Goal: Transaction & Acquisition: Purchase product/service

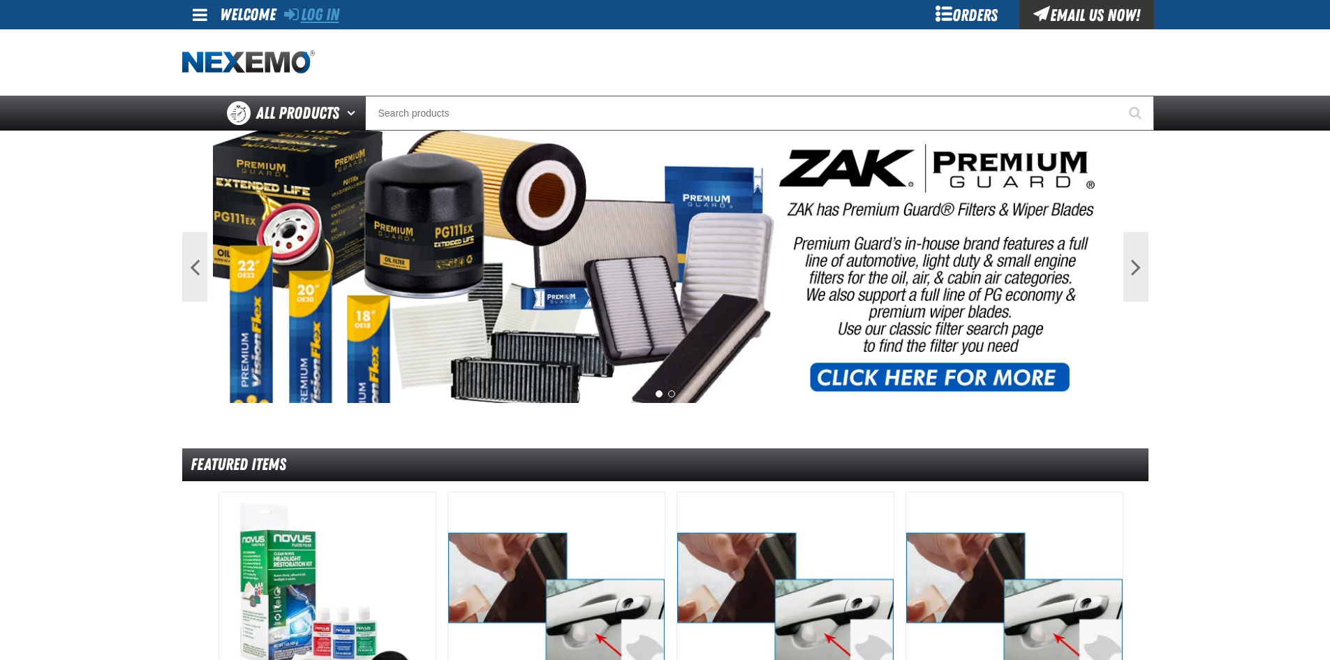
click at [312, 19] on link "Log In" at bounding box center [311, 15] width 55 height 20
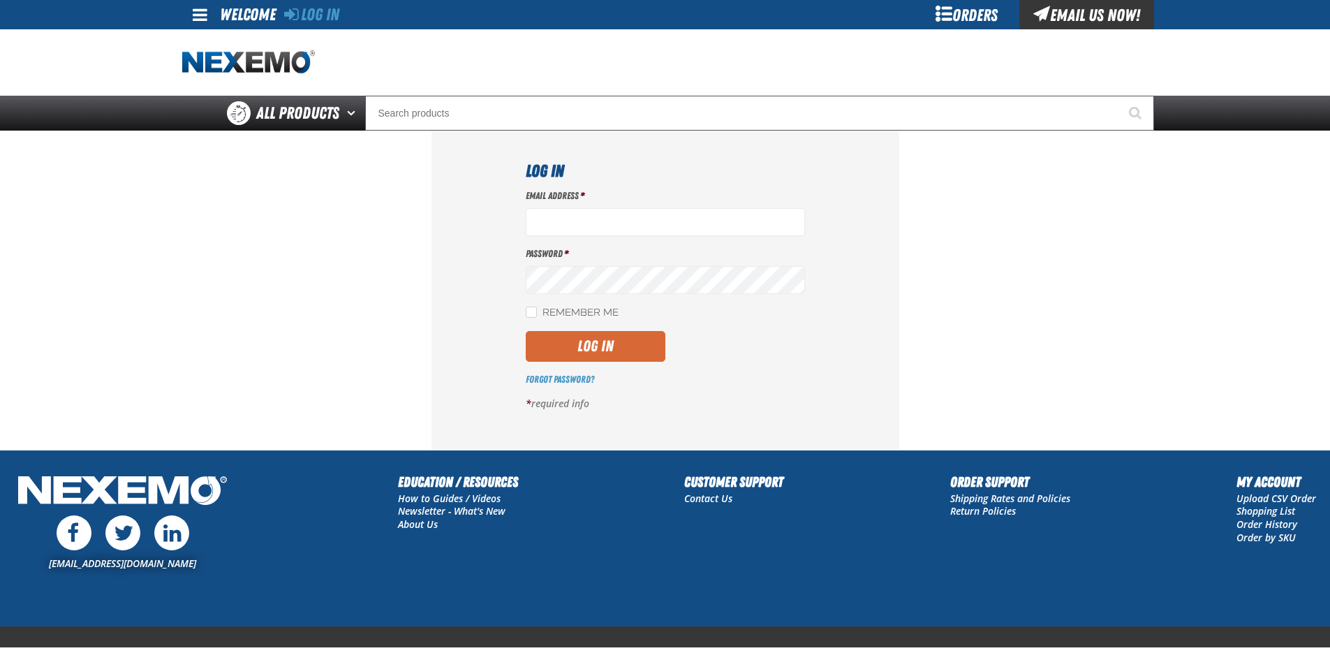
type input "rhoadley@huskerautogroup.com"
click at [589, 346] on button "Log In" at bounding box center [596, 346] width 140 height 31
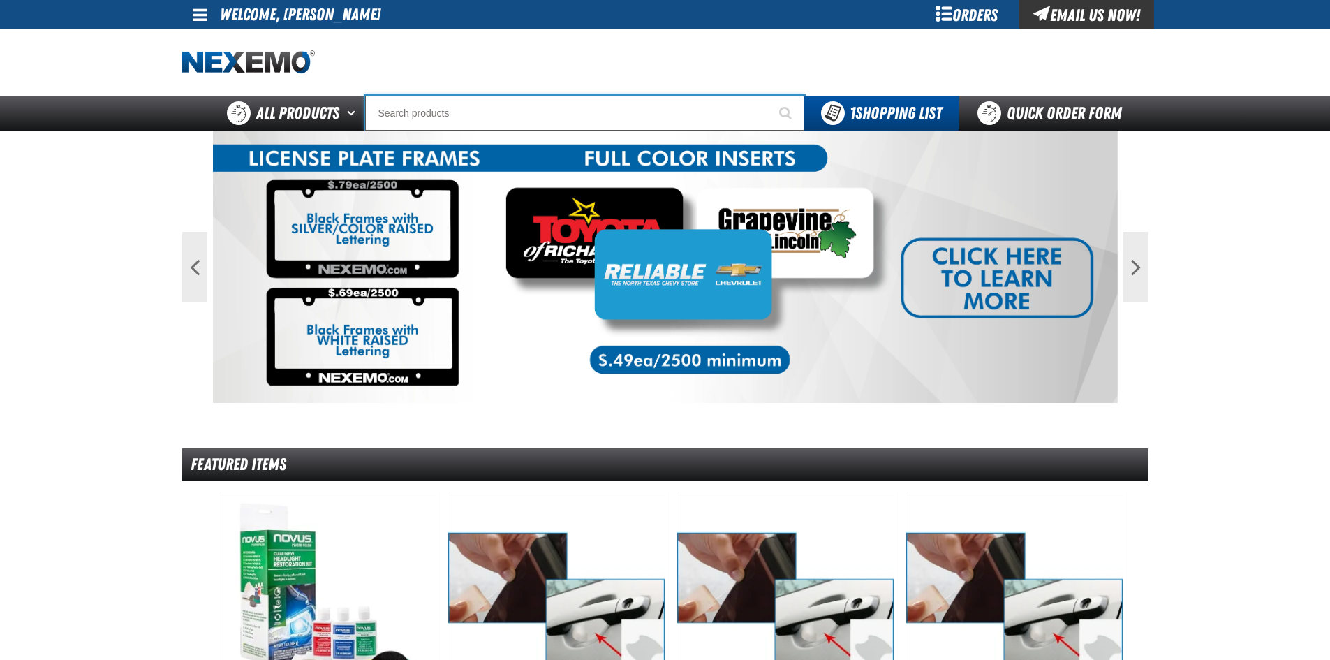
click at [487, 117] on input "Search" at bounding box center [584, 113] width 439 height 35
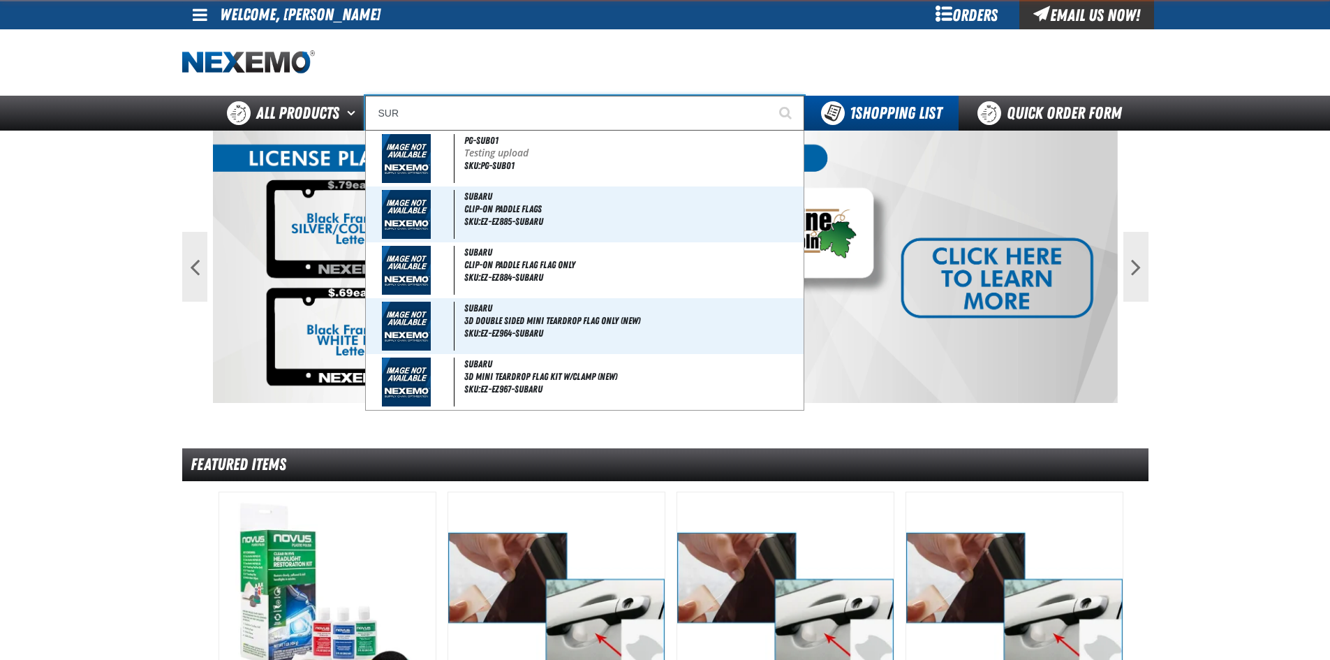
type input "SURE"
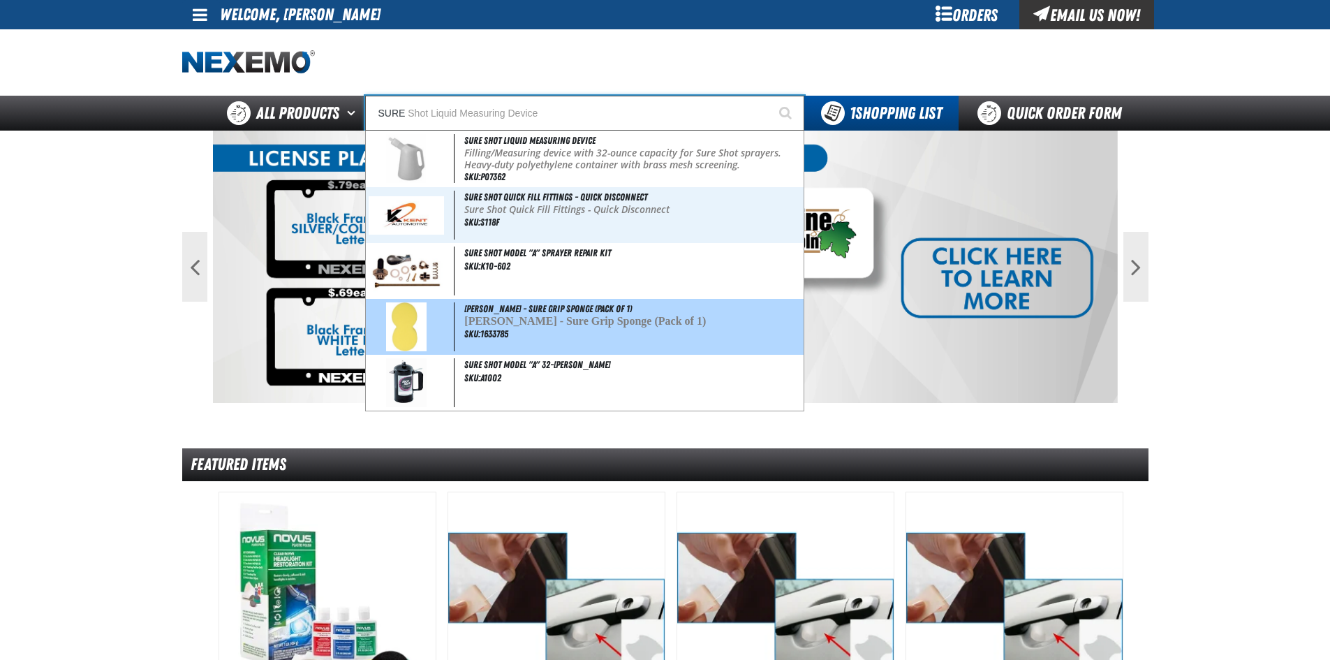
type input "SURE Shot Liquid Measuring Device"
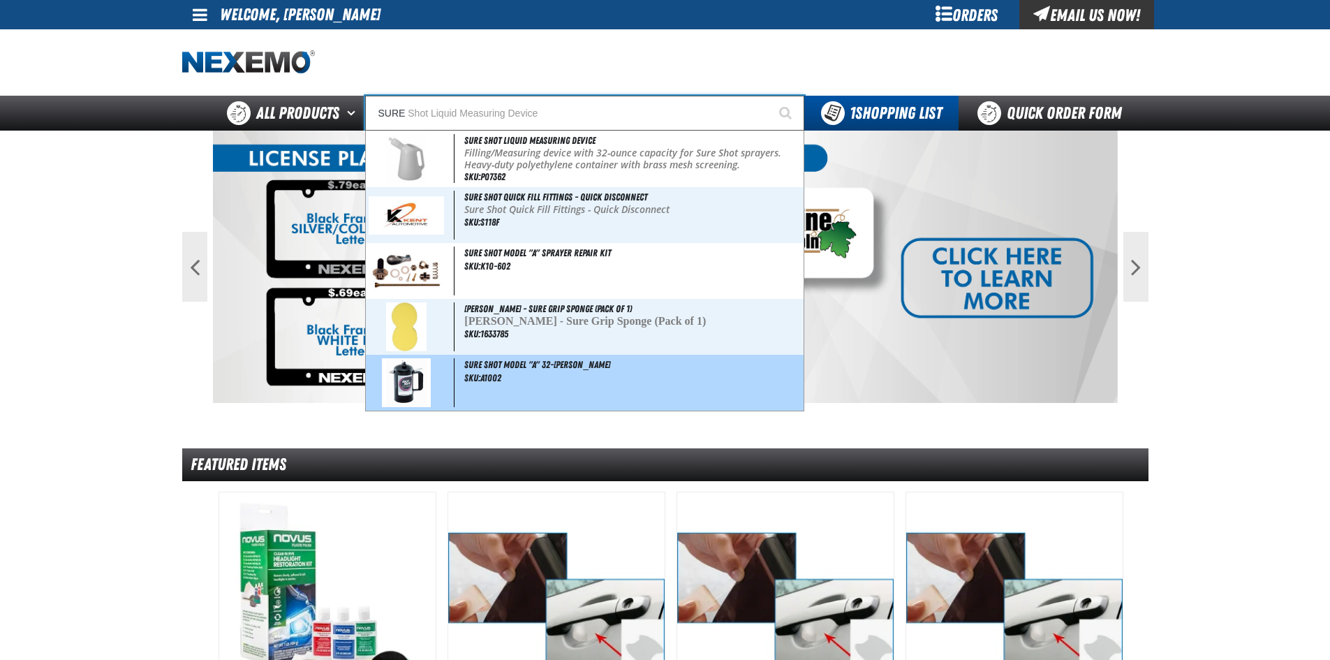
click at [534, 380] on div "Sure Shot Model "A" 32-Ounce Sprayer SKU:A1002" at bounding box center [585, 383] width 438 height 56
type input "Sure Shot Model "A" 32-[PERSON_NAME]"
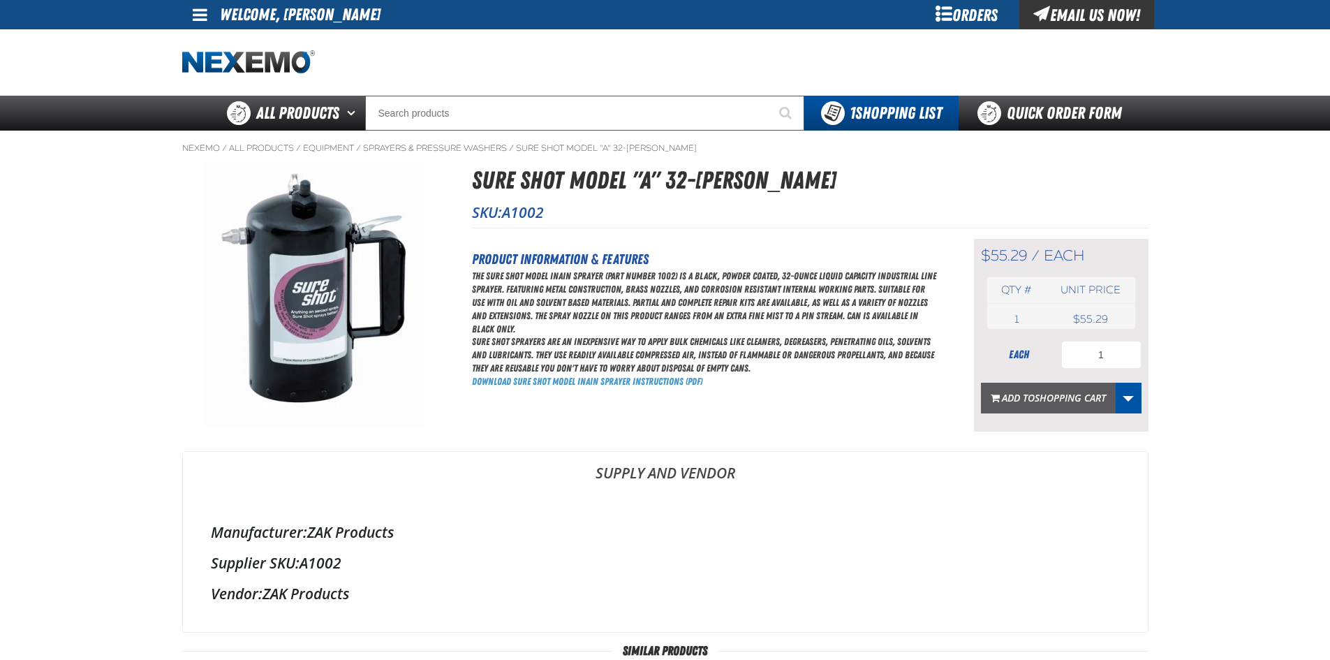
click at [1089, 395] on span "Shopping Cart" at bounding box center [1070, 397] width 71 height 13
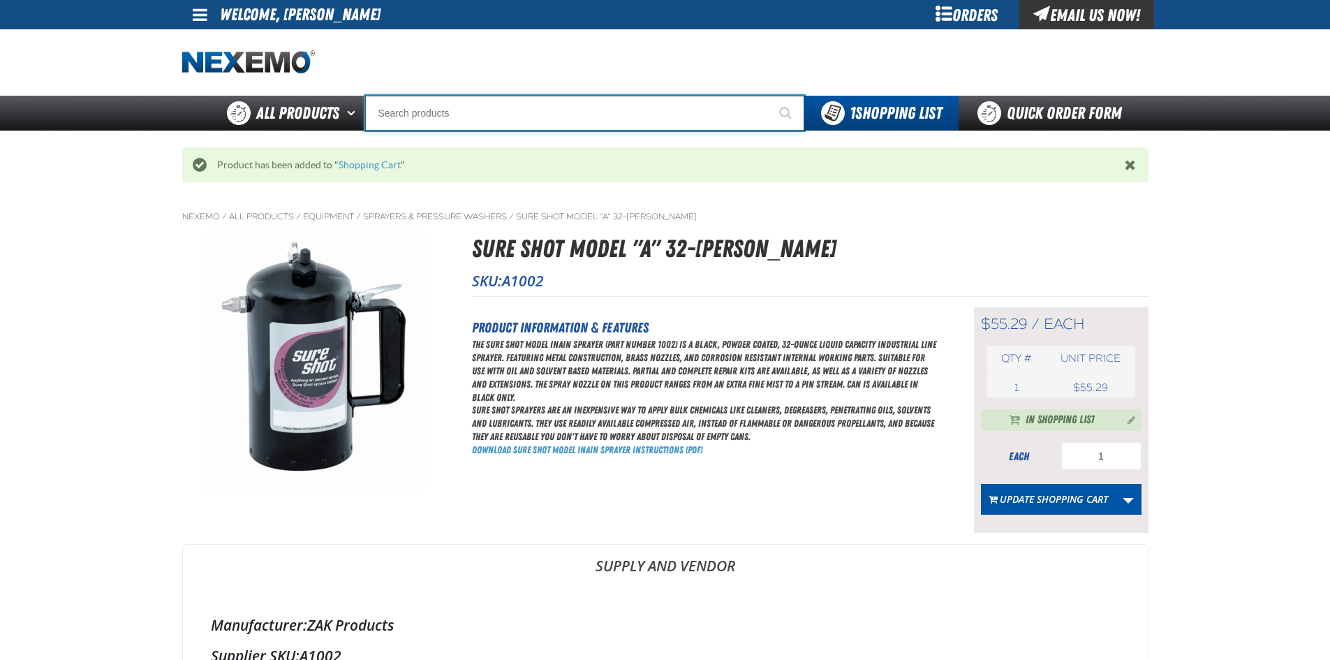
click at [542, 103] on input "Search" at bounding box center [584, 113] width 439 height 35
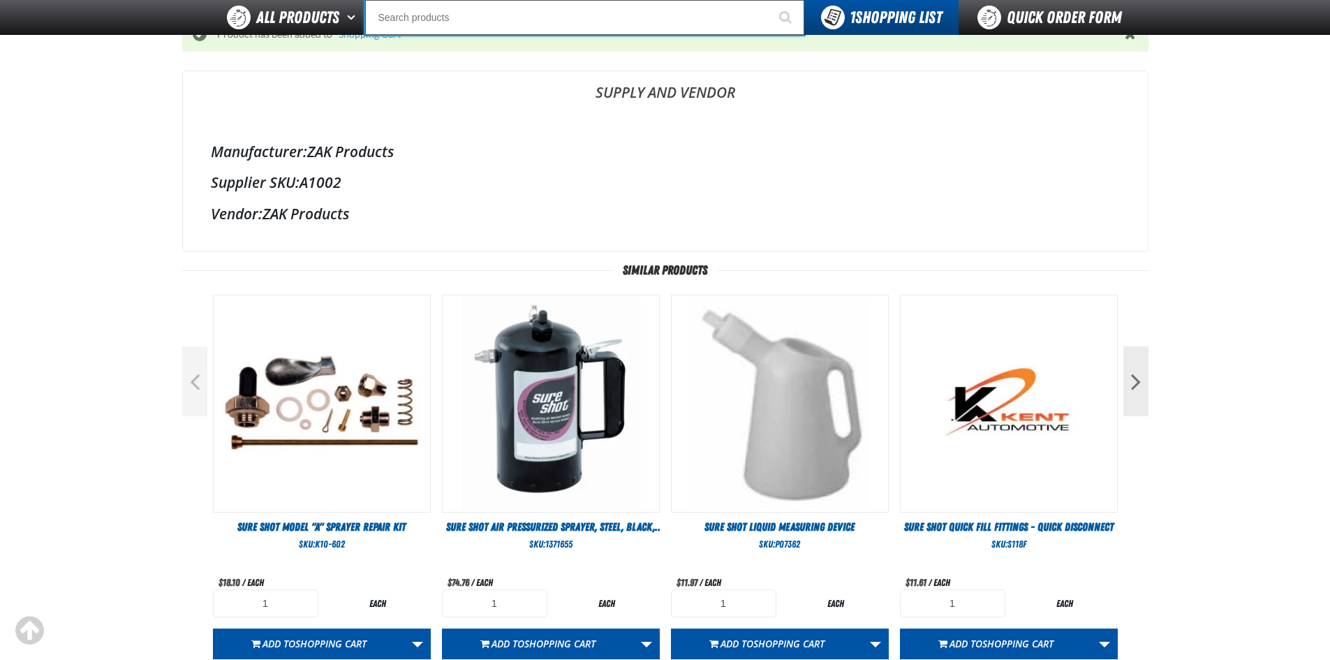
scroll to position [698, 0]
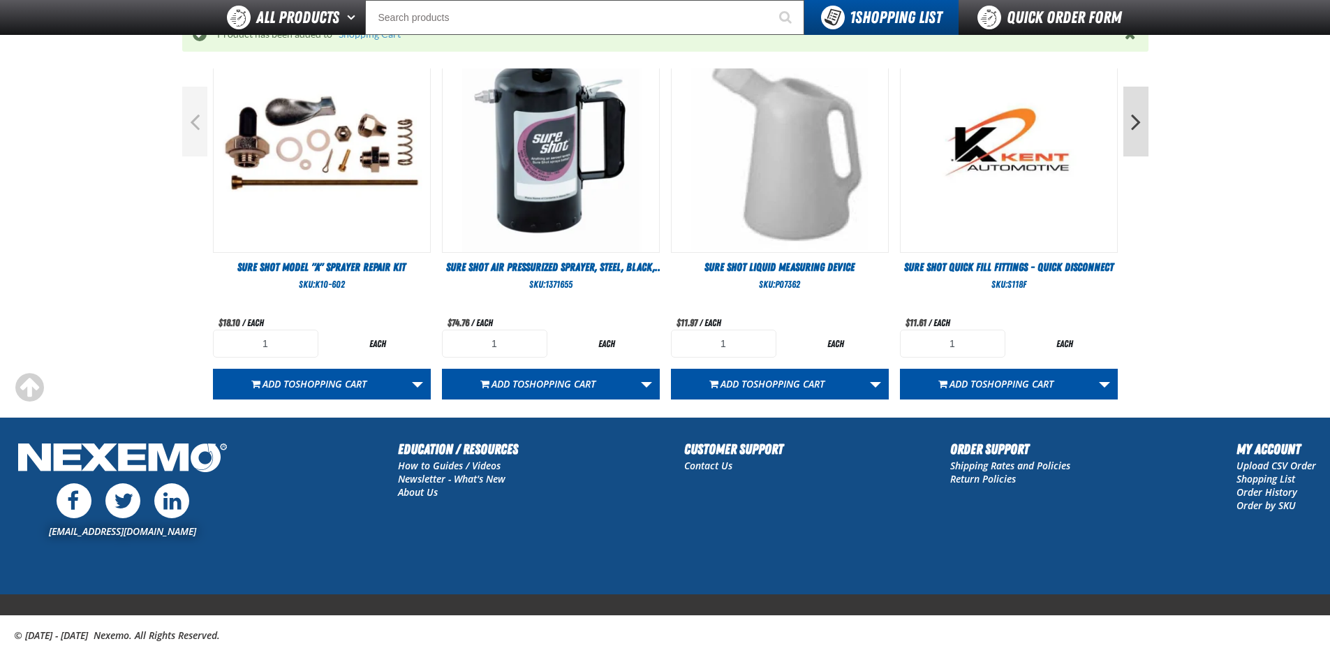
click at [1133, 133] on button "Next" at bounding box center [1135, 122] width 25 height 70
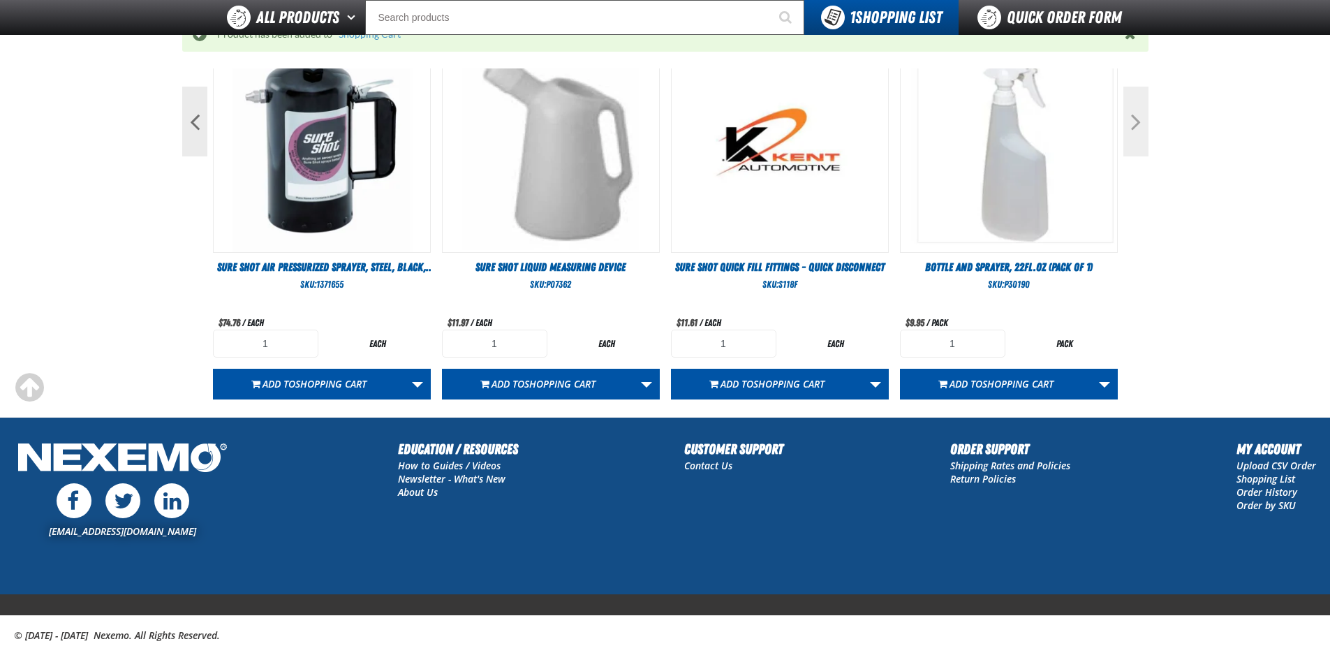
click at [1133, 133] on button "Next" at bounding box center [1135, 122] width 25 height 70
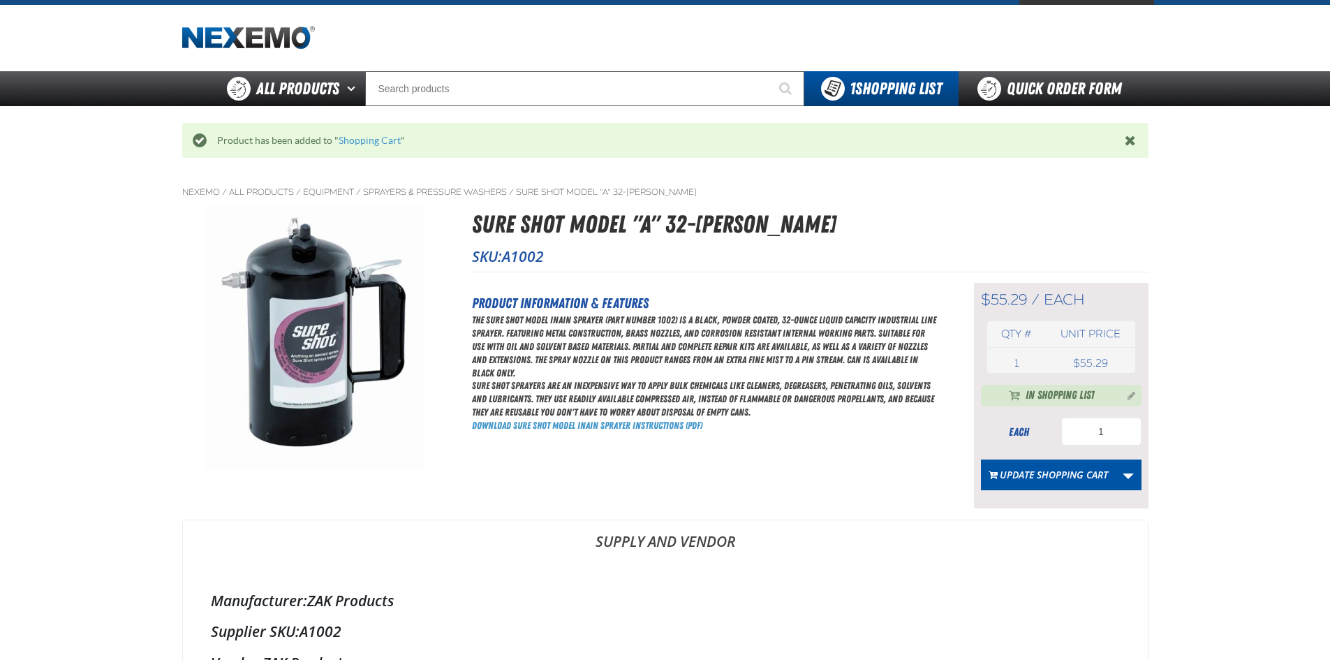
scroll to position [0, 0]
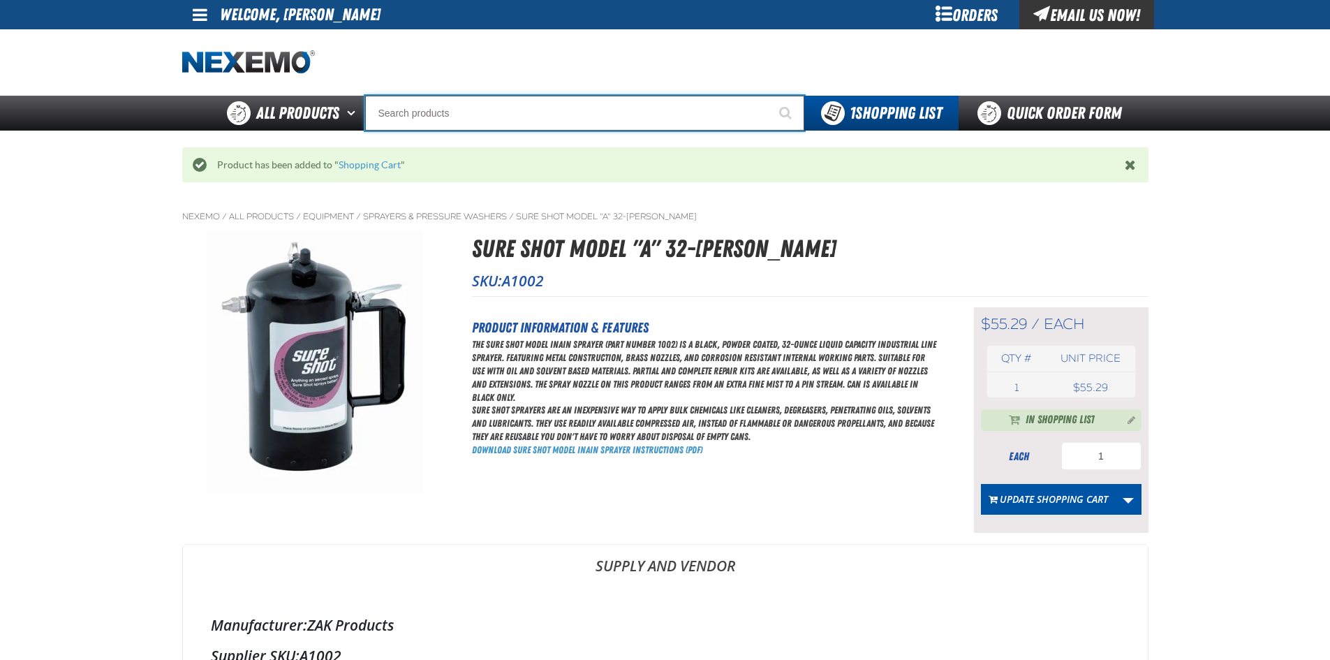
click at [475, 108] on input "Search" at bounding box center [584, 113] width 439 height 35
click at [479, 108] on input "Search" at bounding box center [584, 113] width 439 height 35
click at [533, 126] on input "Search" at bounding box center [584, 113] width 439 height 35
click at [479, 114] on input "Search" at bounding box center [584, 113] width 439 height 35
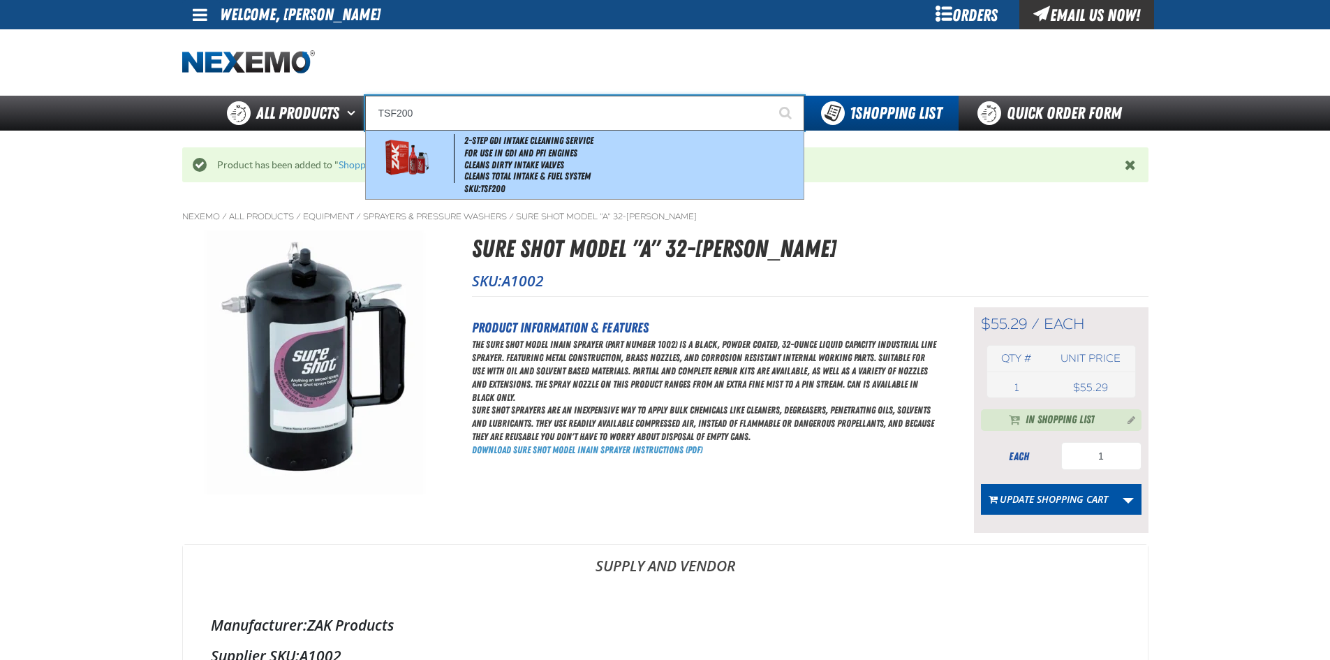
click at [491, 159] on li "Cleans Dirty Intake Valves" at bounding box center [632, 165] width 336 height 12
type input "2-Step GDI Intake Cleaning Service"
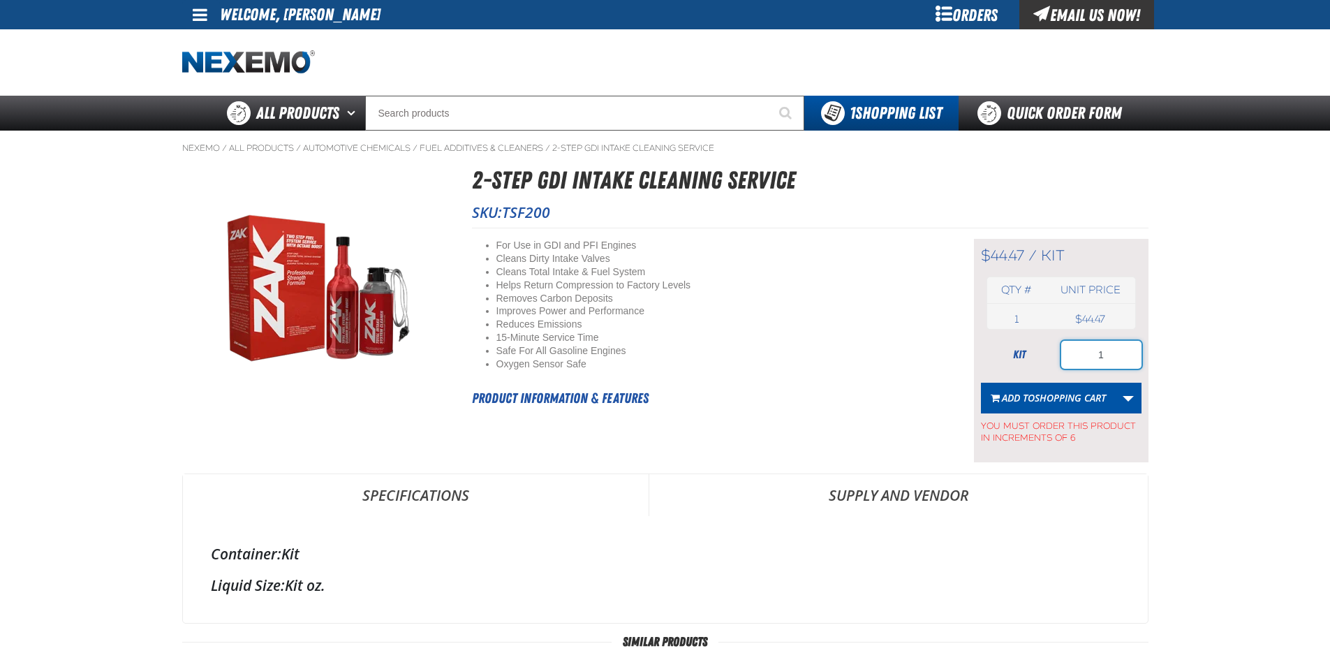
click at [1126, 351] on input "1" at bounding box center [1101, 355] width 80 height 28
type input "12"
click at [1080, 411] on button "Add to Shopping Cart" at bounding box center [1048, 398] width 135 height 31
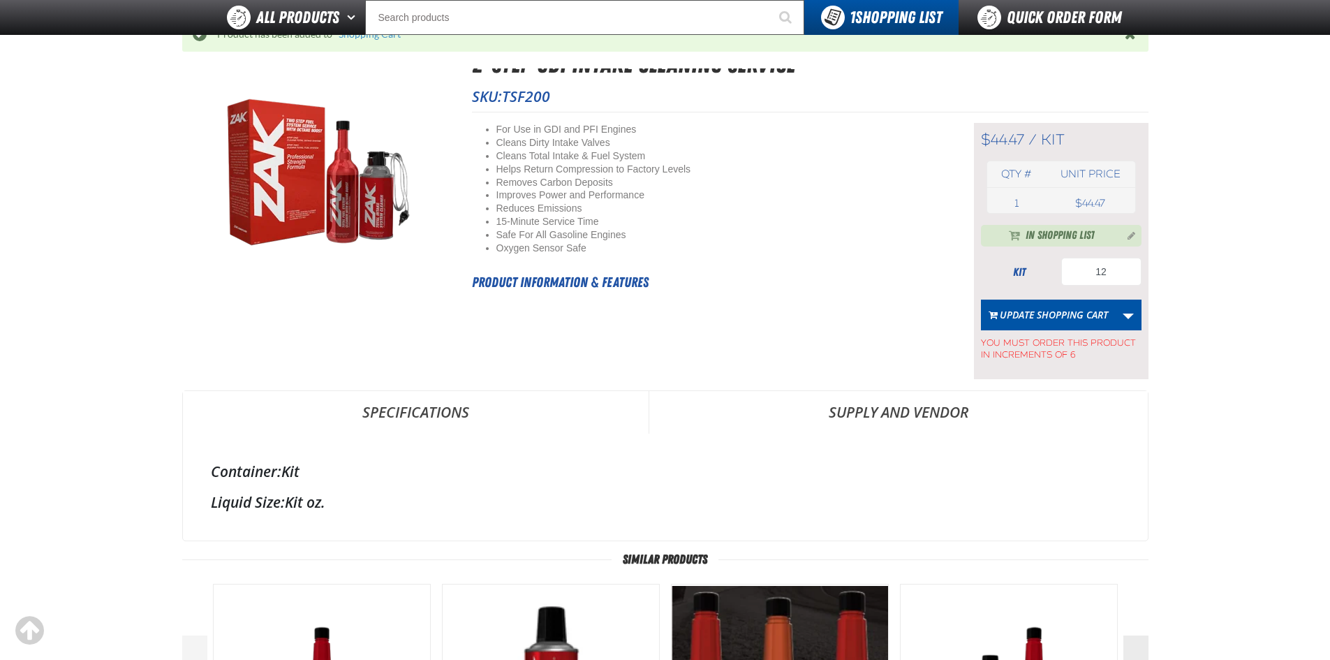
scroll to position [70, 0]
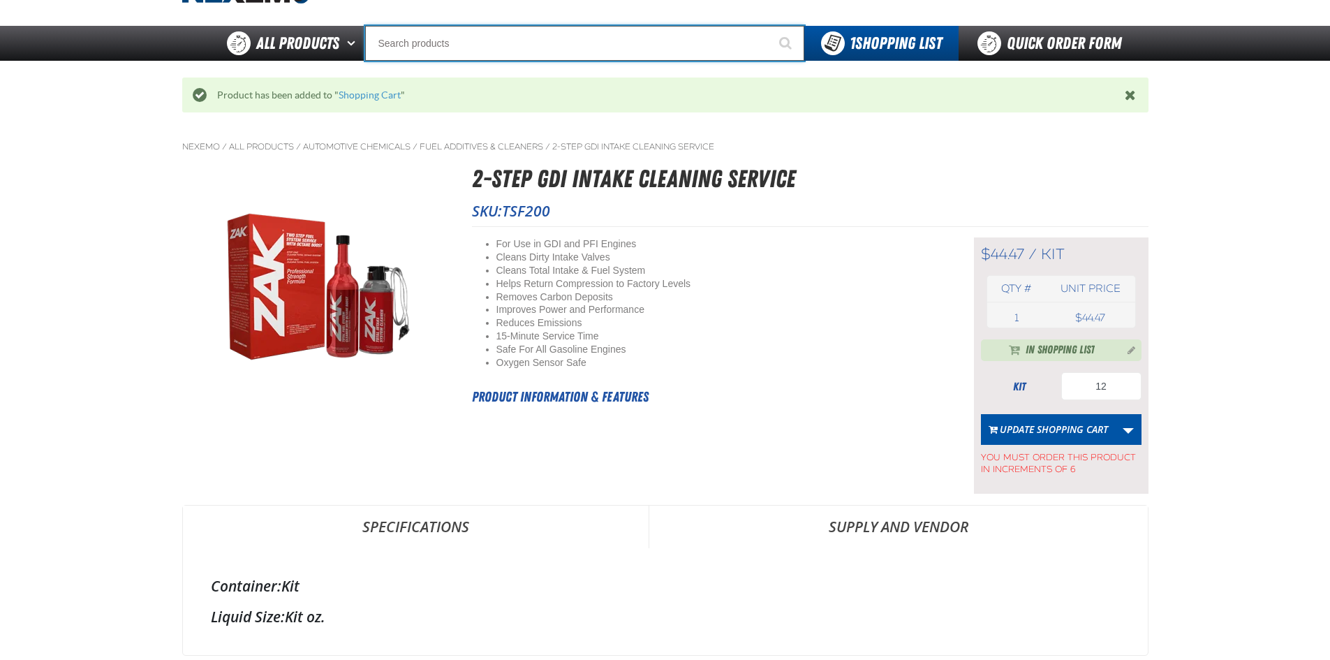
click at [435, 43] on input "Search" at bounding box center [584, 43] width 439 height 35
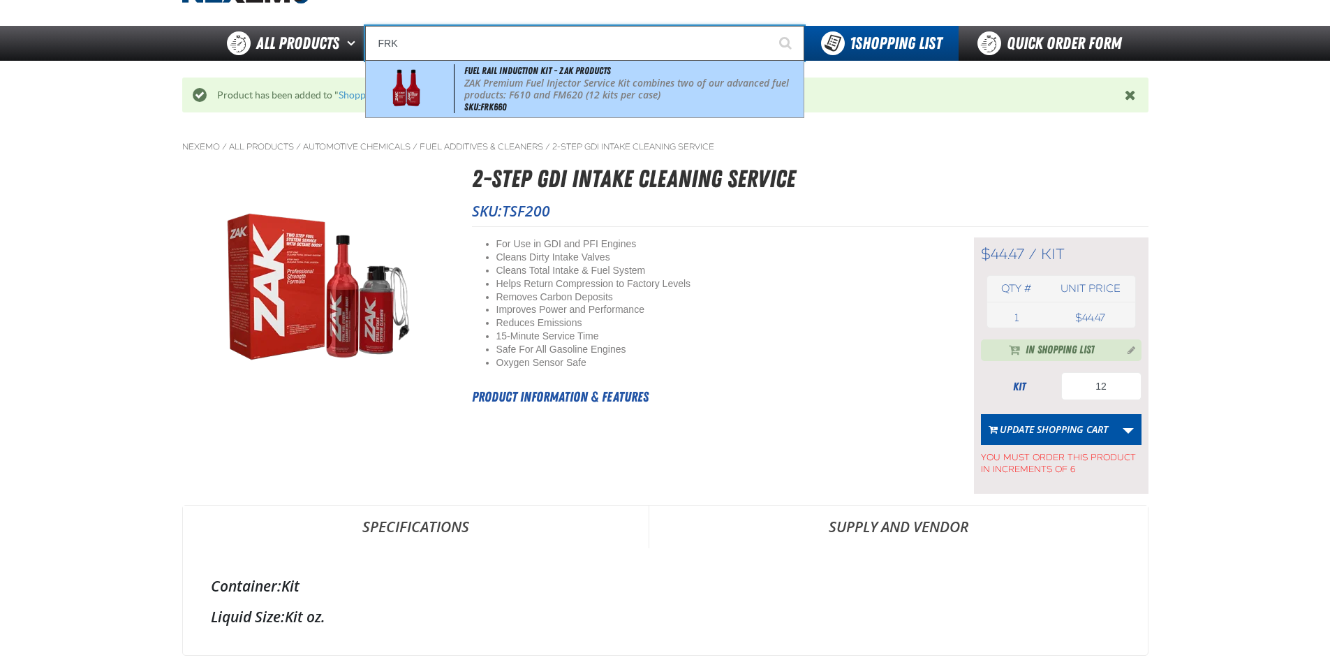
click at [665, 94] on p "ZAK Premium Fuel Injector Service Kit combines two of our advanced fuel product…" at bounding box center [632, 89] width 336 height 24
type input "Fuel Rail Induction Kit - ZAK Products"
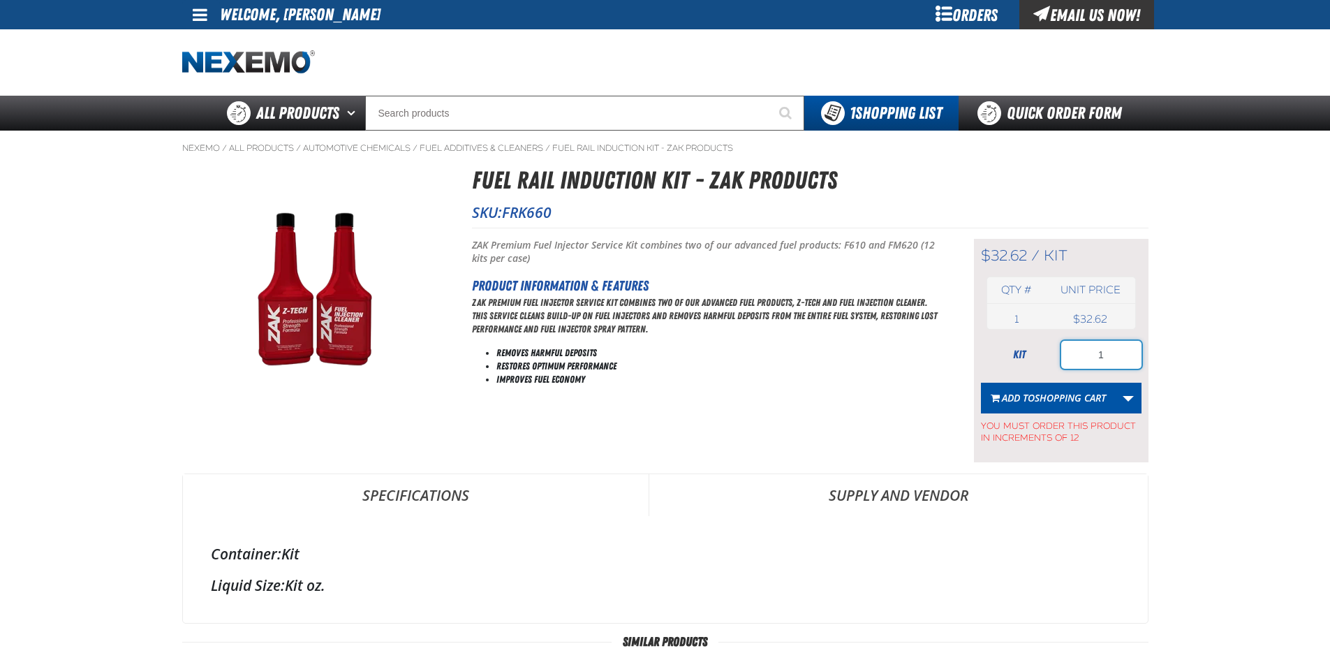
drag, startPoint x: 1105, startPoint y: 359, endPoint x: 1025, endPoint y: 343, distance: 81.2
click at [1030, 347] on div "kit 1" at bounding box center [1061, 355] width 161 height 28
type input "12"
click at [1021, 387] on button "Add to Shopping Cart" at bounding box center [1048, 398] width 135 height 31
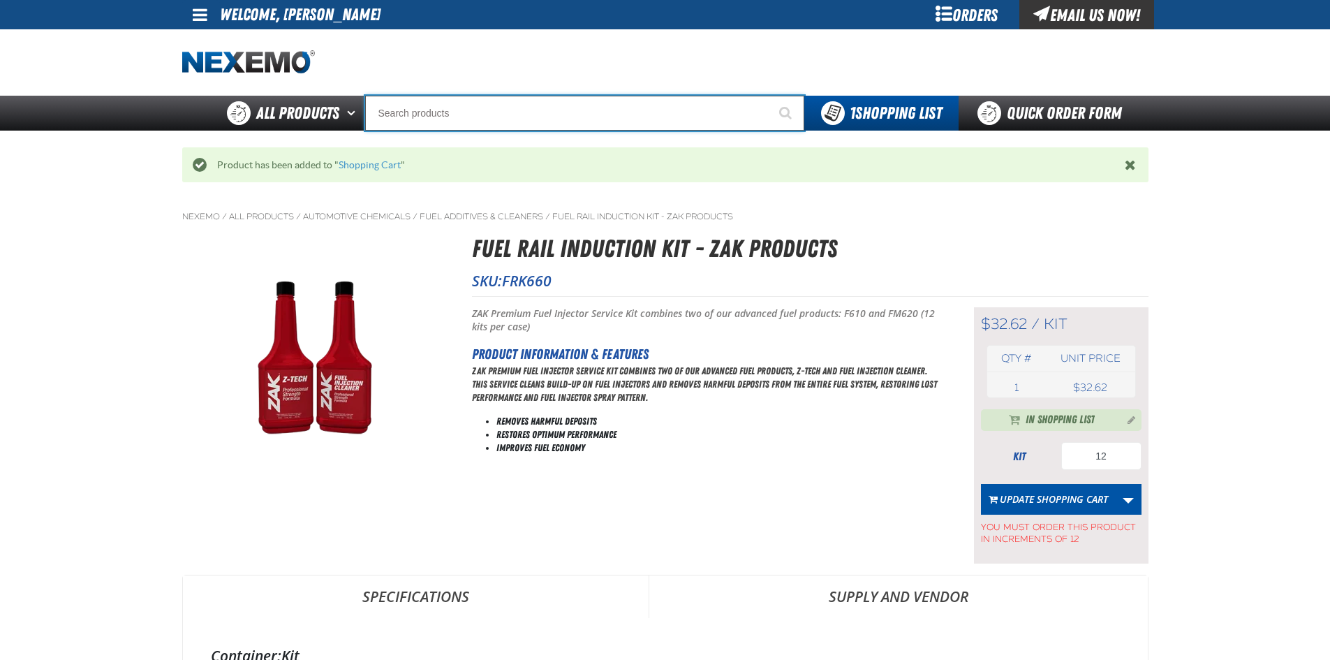
click at [515, 113] on input "Search" at bounding box center [584, 113] width 439 height 35
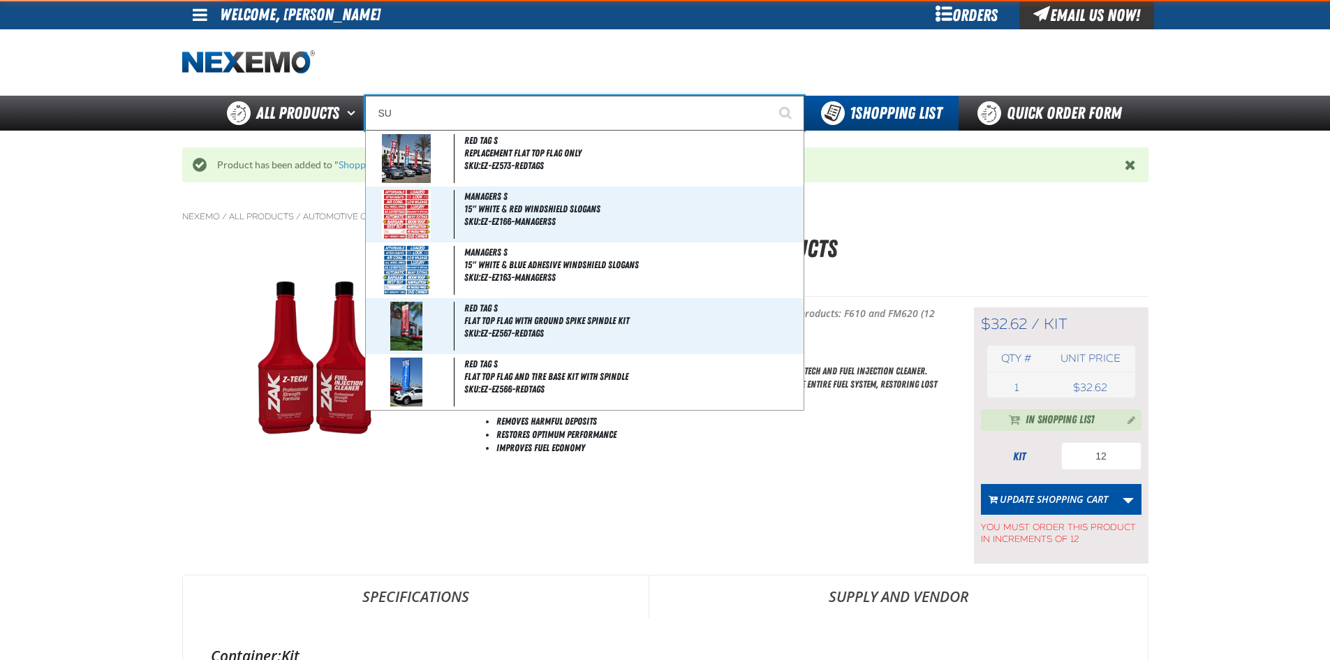
type input "SUR"
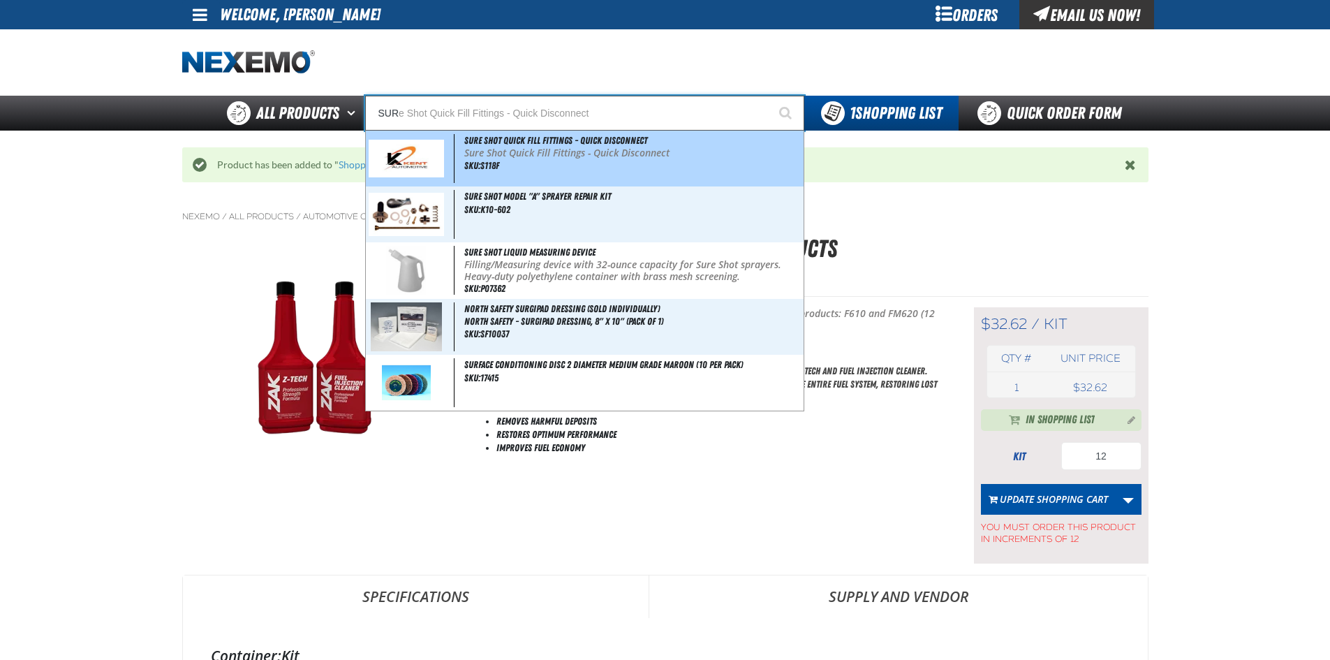
type input "SURe Shot Quick Fill Fittings - Quick Disconnect"
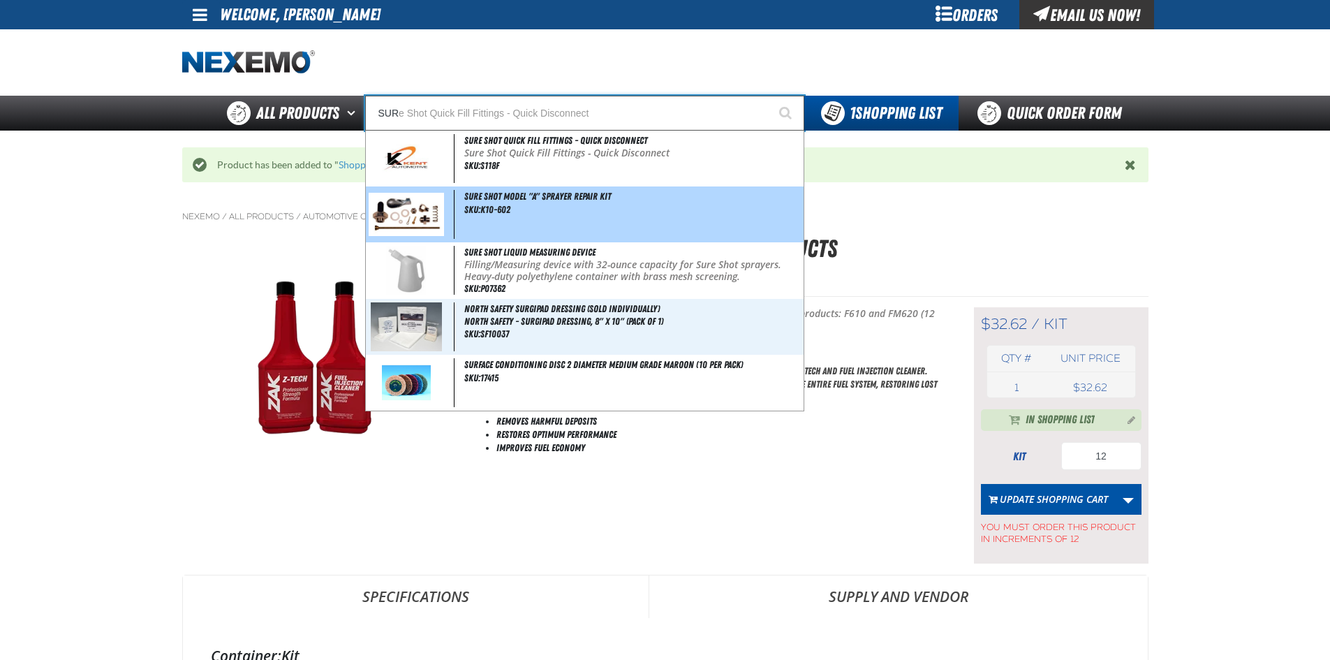
click at [548, 218] on div "Sure Shot Model "A" Sprayer Repair Kit SKU:K10-602" at bounding box center [585, 214] width 438 height 56
type input "Sure Shot Model "A" Sprayer Repair Kit"
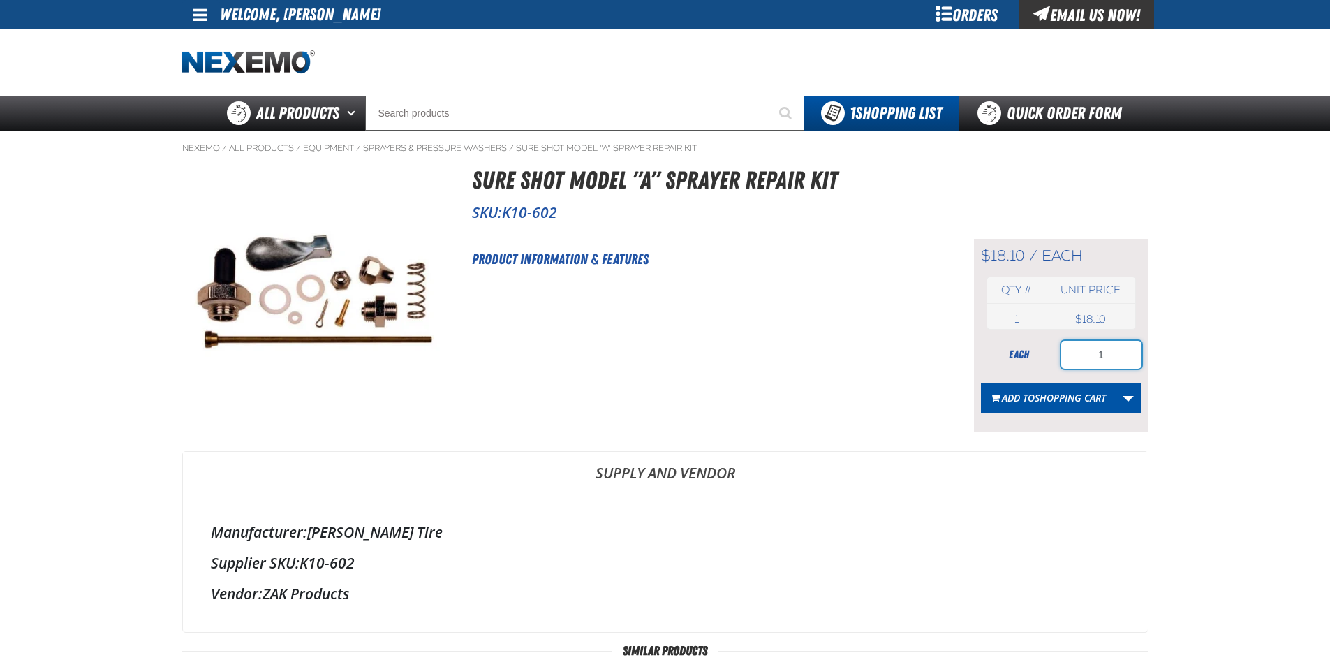
click at [1125, 354] on input "1" at bounding box center [1101, 355] width 80 height 28
type input "4"
click at [1078, 401] on span "Shopping Cart" at bounding box center [1070, 397] width 71 height 13
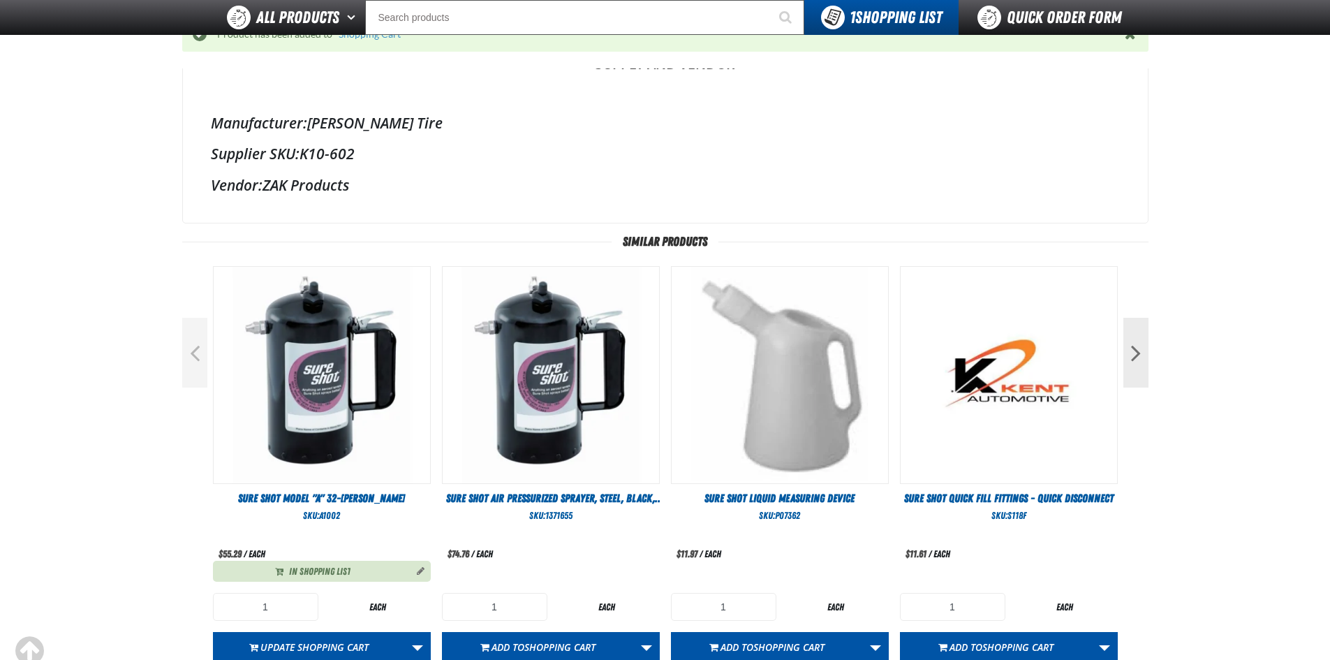
scroll to position [140, 0]
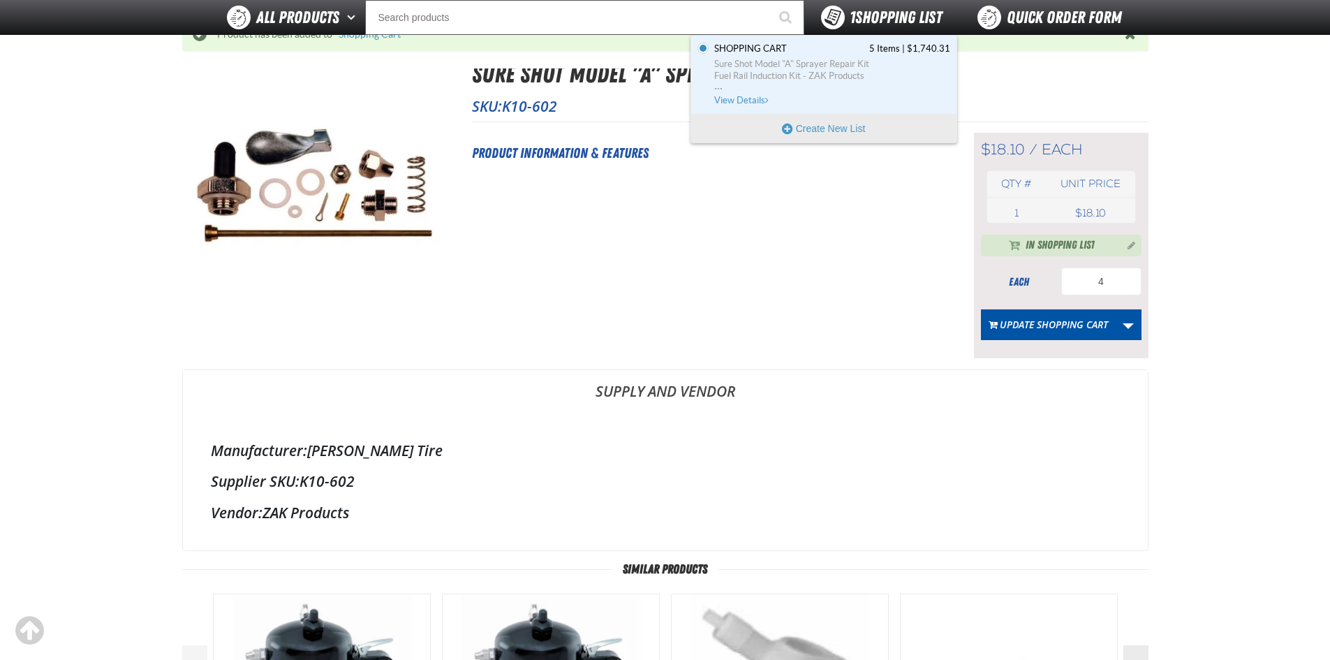
click at [910, 27] on span "1 Shopping List" at bounding box center [896, 18] width 92 height 20
click at [876, 9] on span "1 Shopping List" at bounding box center [896, 18] width 92 height 20
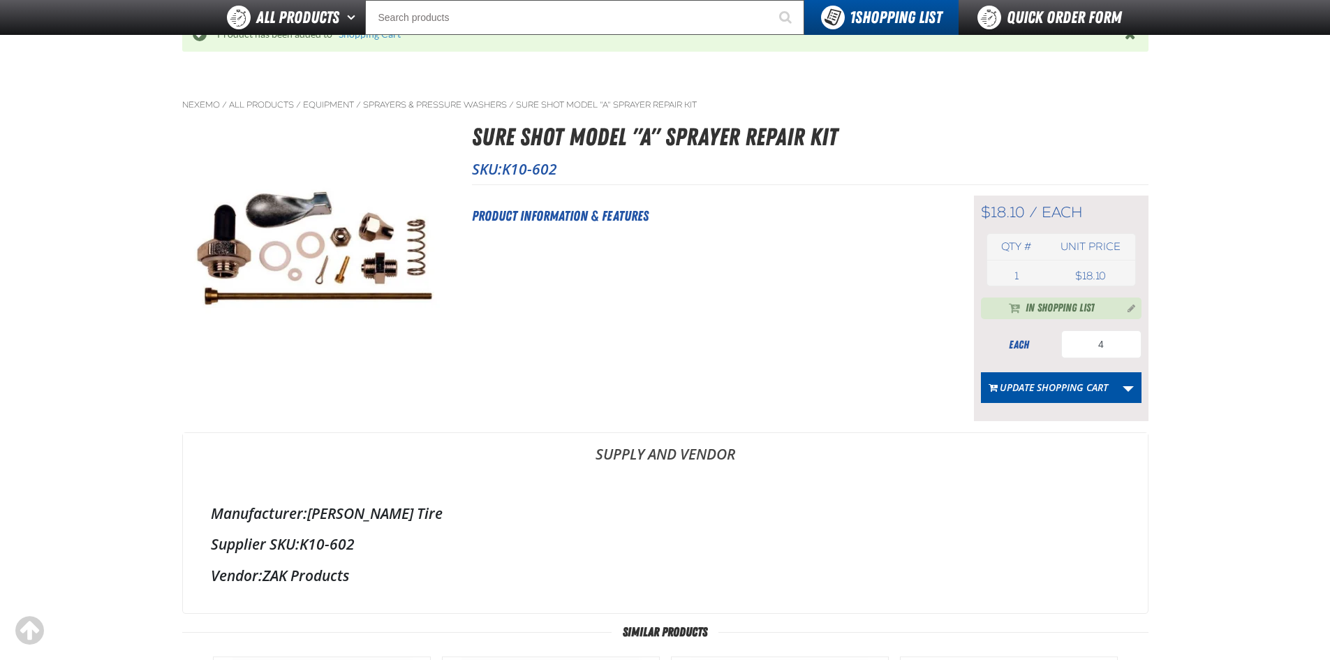
scroll to position [0, 0]
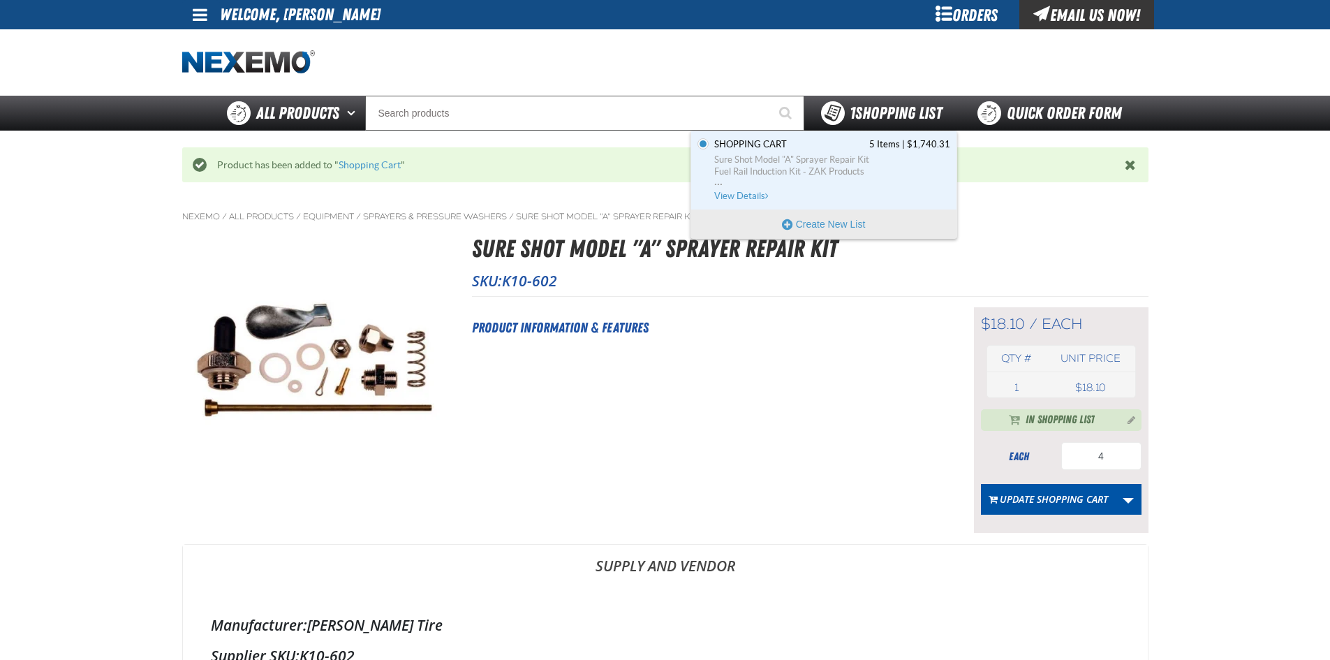
click at [929, 113] on span "1 Shopping List" at bounding box center [896, 113] width 92 height 20
click at [750, 196] on span "View Details" at bounding box center [742, 196] width 57 height 10
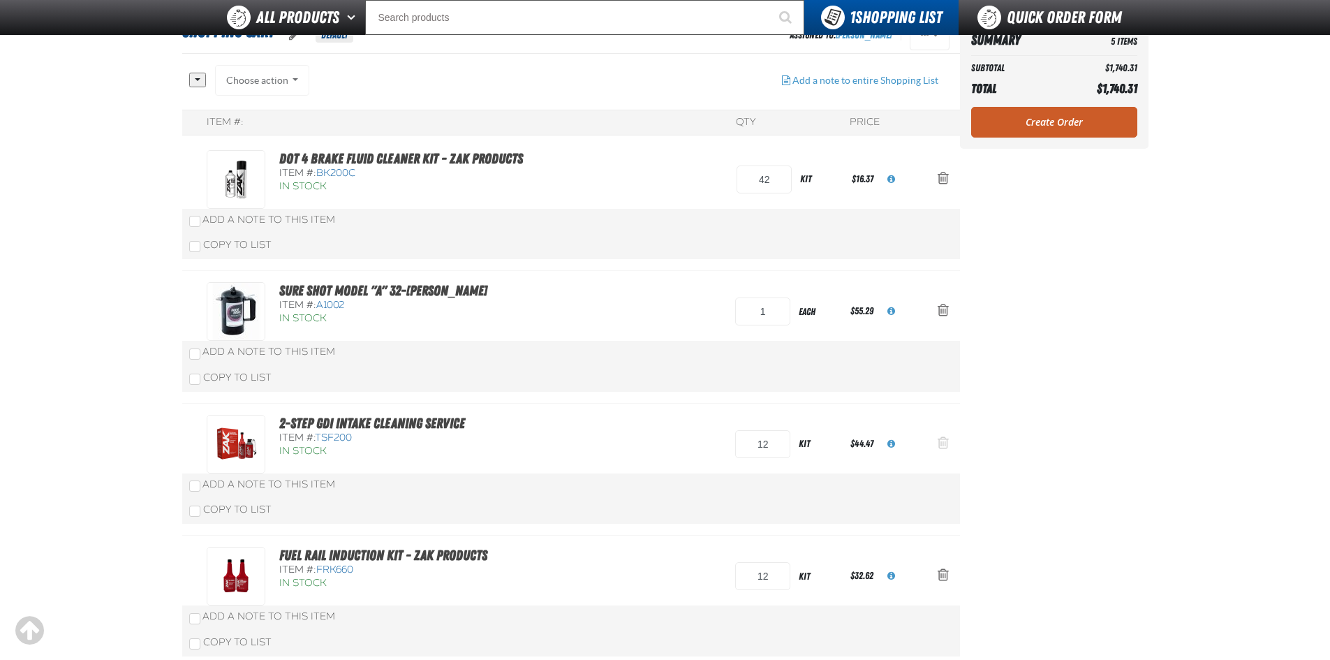
scroll to position [70, 0]
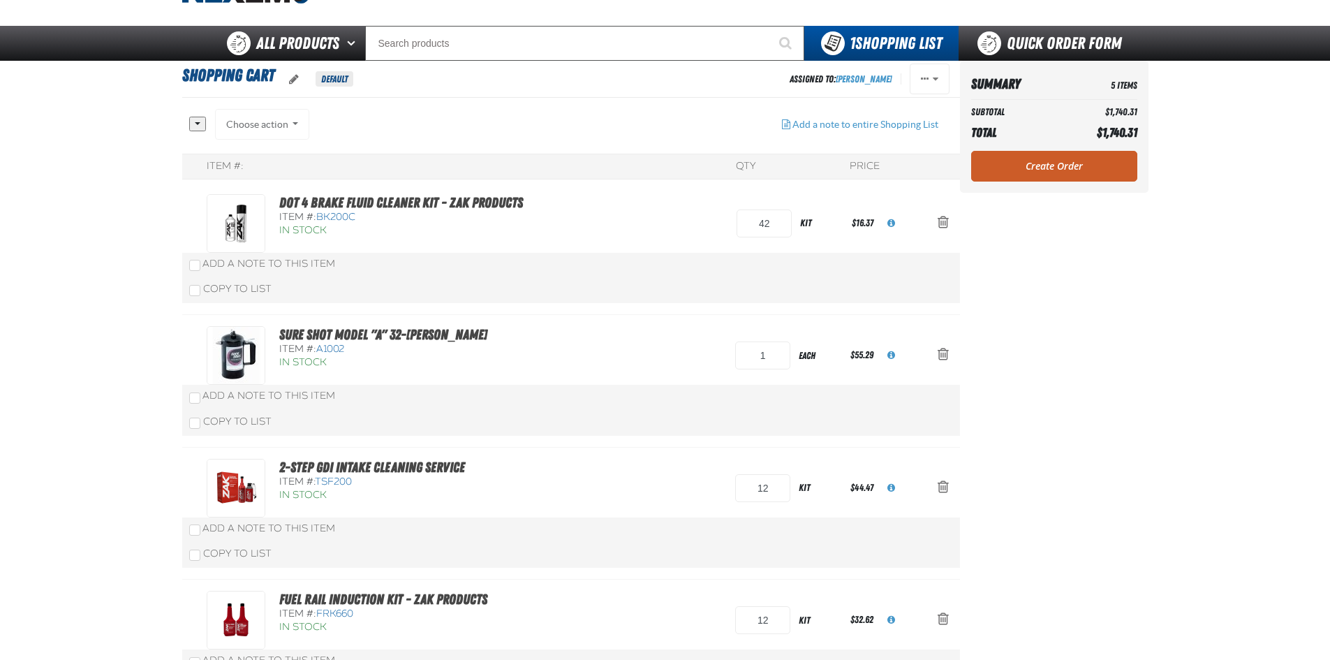
click at [1119, 266] on aside "Summary 5 Items Subtotal $1,740.31 Total $1,740.31 Loading... Create Order" at bounding box center [1054, 452] width 189 height 783
click at [938, 77] on span "Actions of Shopping Cart" at bounding box center [936, 79] width 6 height 10
click at [1098, 352] on aside "Summary 5 Items Subtotal $1,740.31 Total $1,740.31 Loading... Create Order" at bounding box center [1054, 452] width 189 height 783
click at [945, 222] on span "Action Remove DOT 4 Brake Fluid Cleaner Kit - ZAK Products from Shopping Cart" at bounding box center [943, 222] width 11 height 14
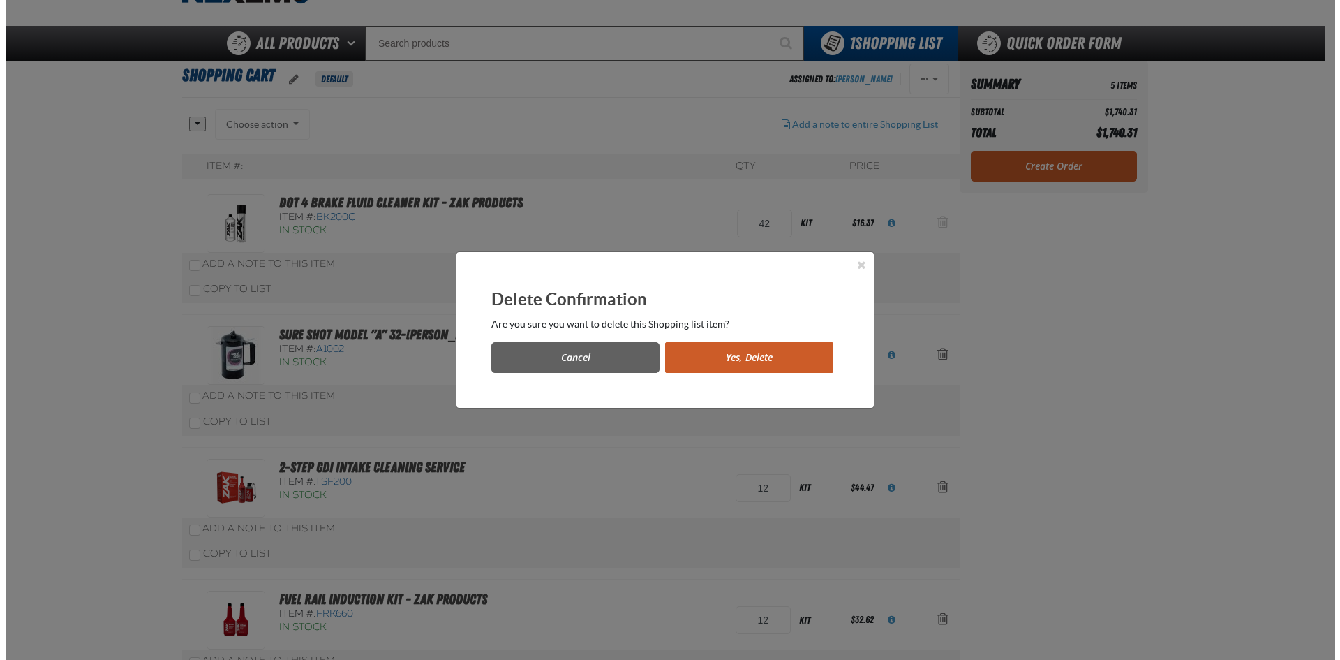
scroll to position [0, 0]
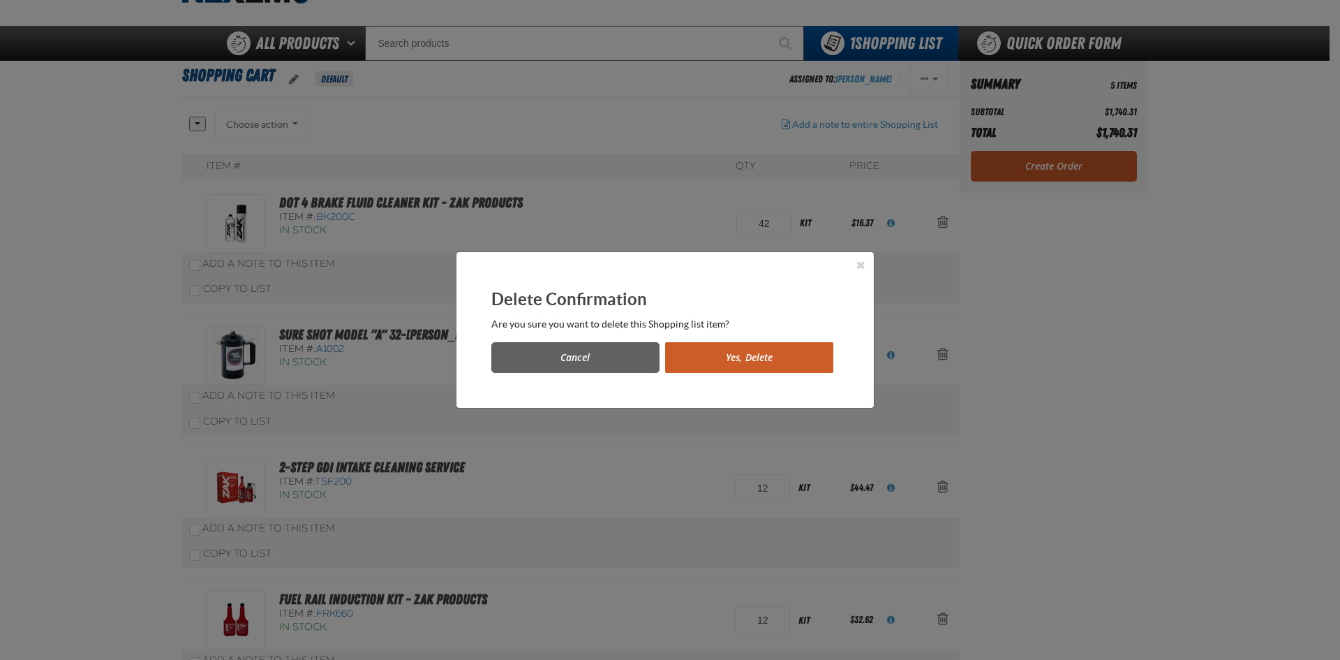
drag, startPoint x: 748, startPoint y: 364, endPoint x: 764, endPoint y: 373, distance: 18.1
click at [748, 364] on button "Yes, Delete" at bounding box center [749, 357] width 168 height 31
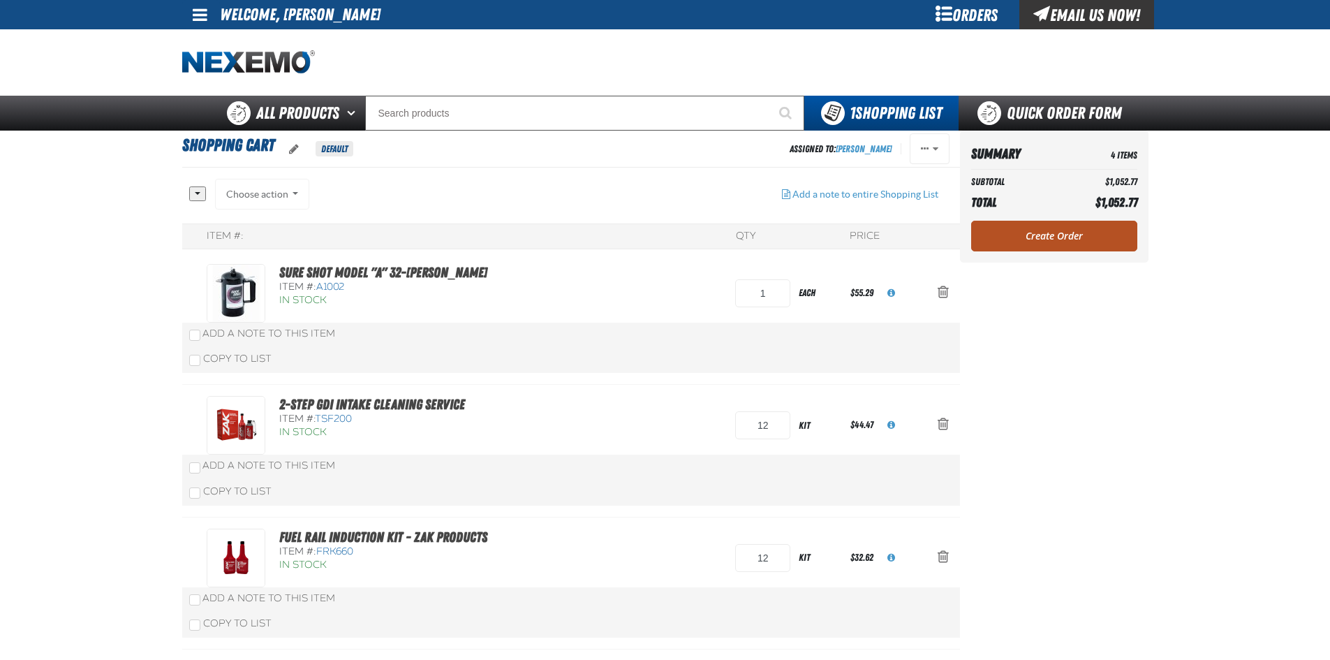
click at [1072, 246] on link "Create Order" at bounding box center [1054, 236] width 166 height 31
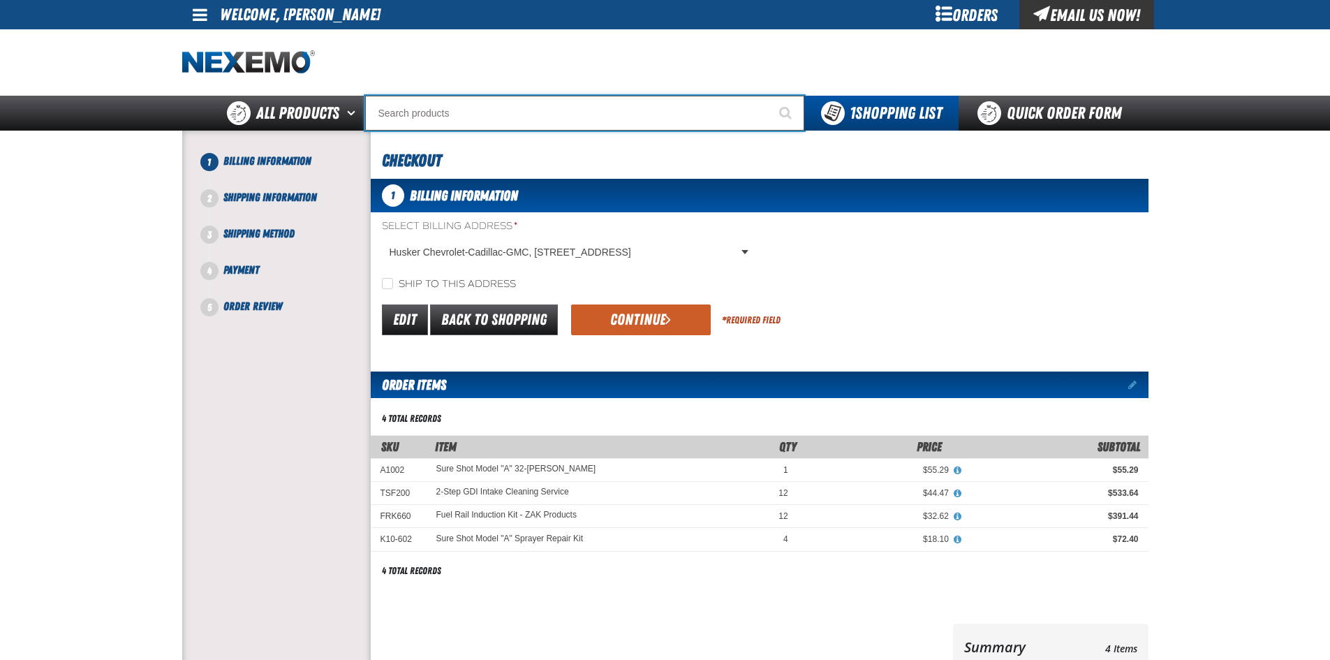
click at [542, 108] on input "Search" at bounding box center [584, 113] width 439 height 35
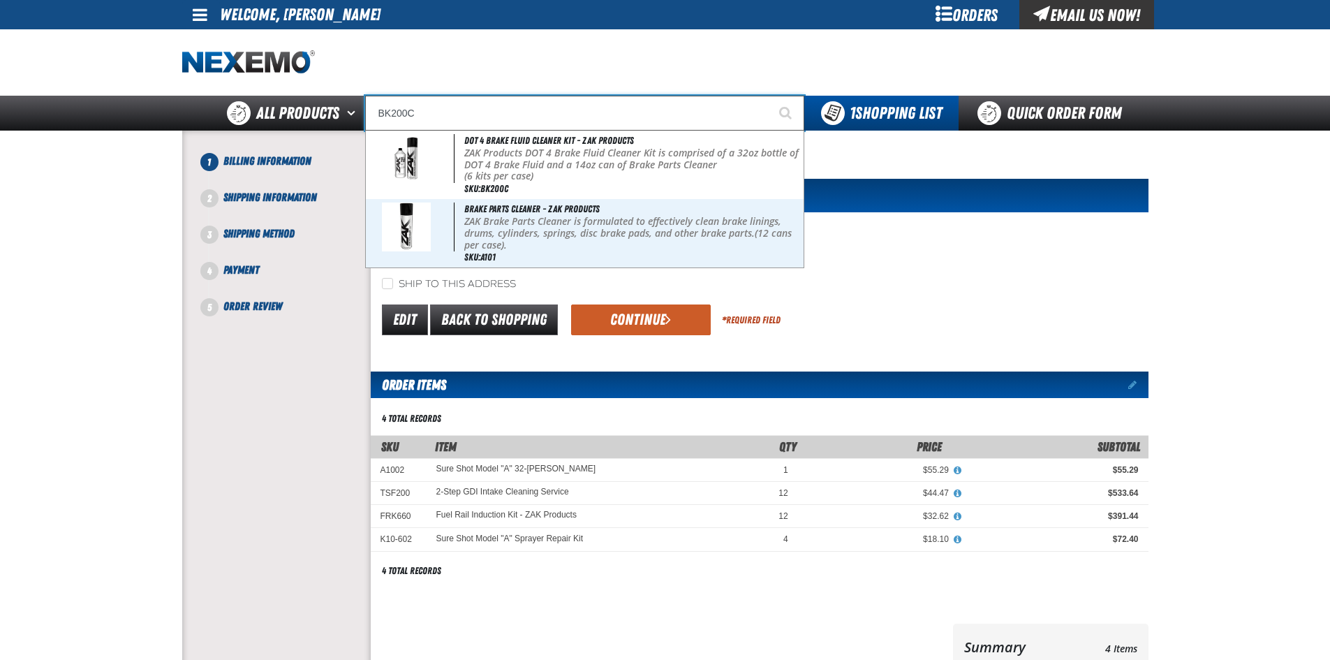
type input "BK200C"
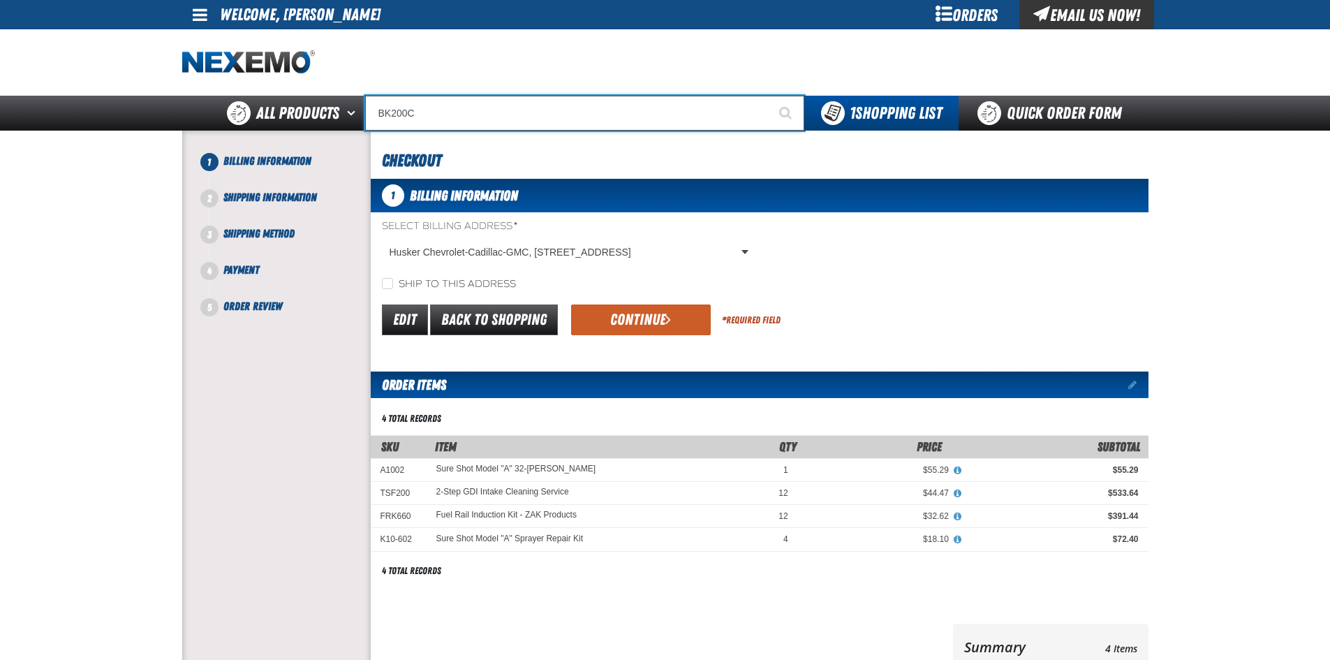
click at [540, 115] on input "BK200C" at bounding box center [584, 113] width 439 height 35
click at [769, 96] on button "Start Searching" at bounding box center [786, 113] width 35 height 35
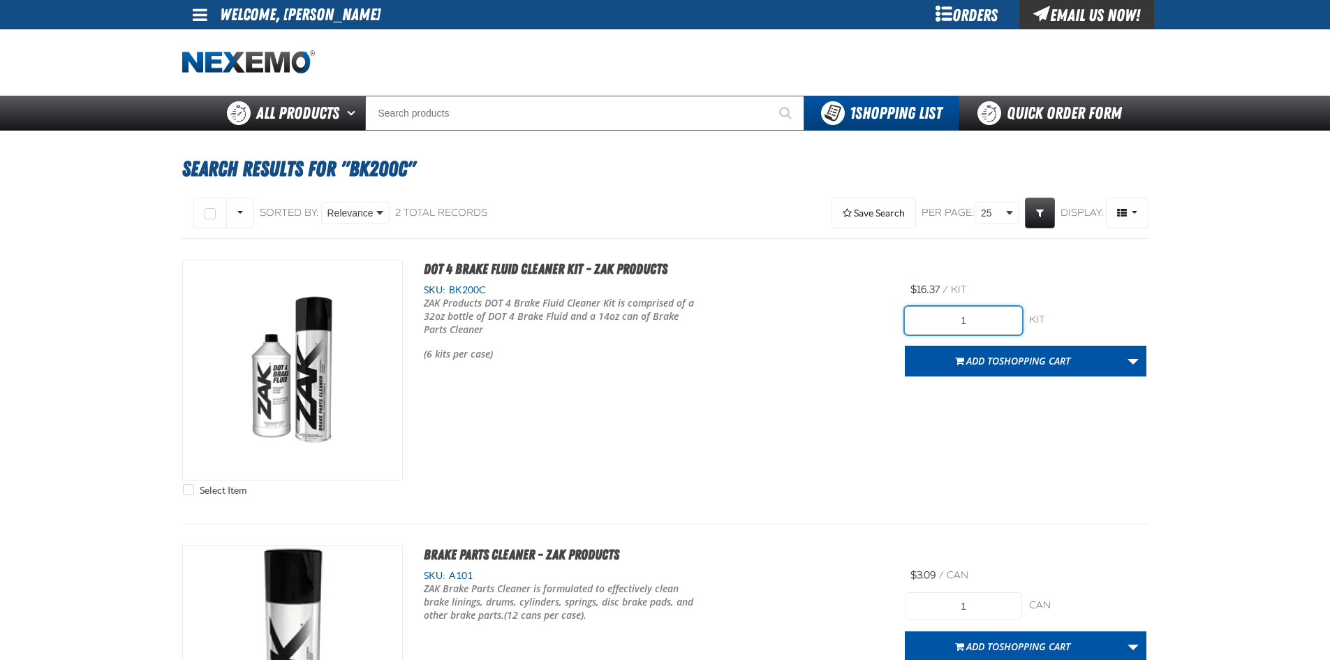
click at [962, 317] on input "1" at bounding box center [963, 320] width 117 height 28
click at [985, 319] on input "1" at bounding box center [963, 320] width 117 height 28
drag, startPoint x: 975, startPoint y: 316, endPoint x: 944, endPoint y: 315, distance: 30.8
click at [945, 314] on input "20" at bounding box center [963, 320] width 117 height 28
type input "24"
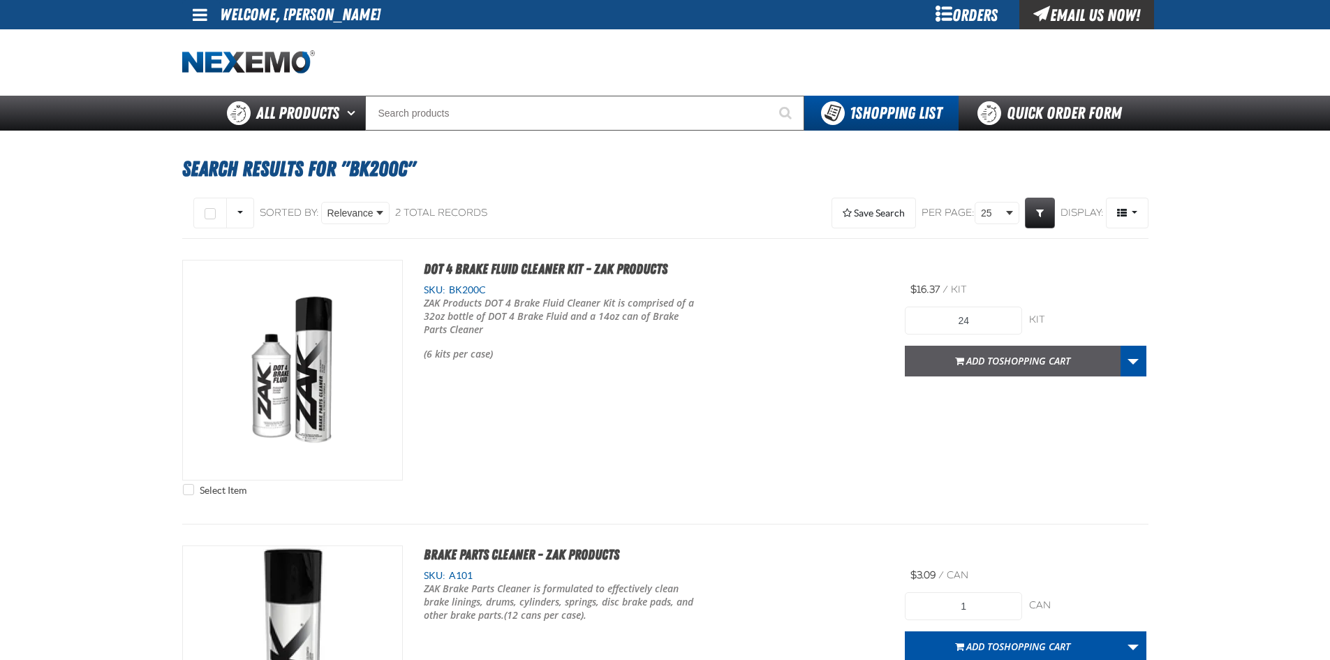
click at [1003, 364] on span "Shopping Cart" at bounding box center [1034, 360] width 71 height 13
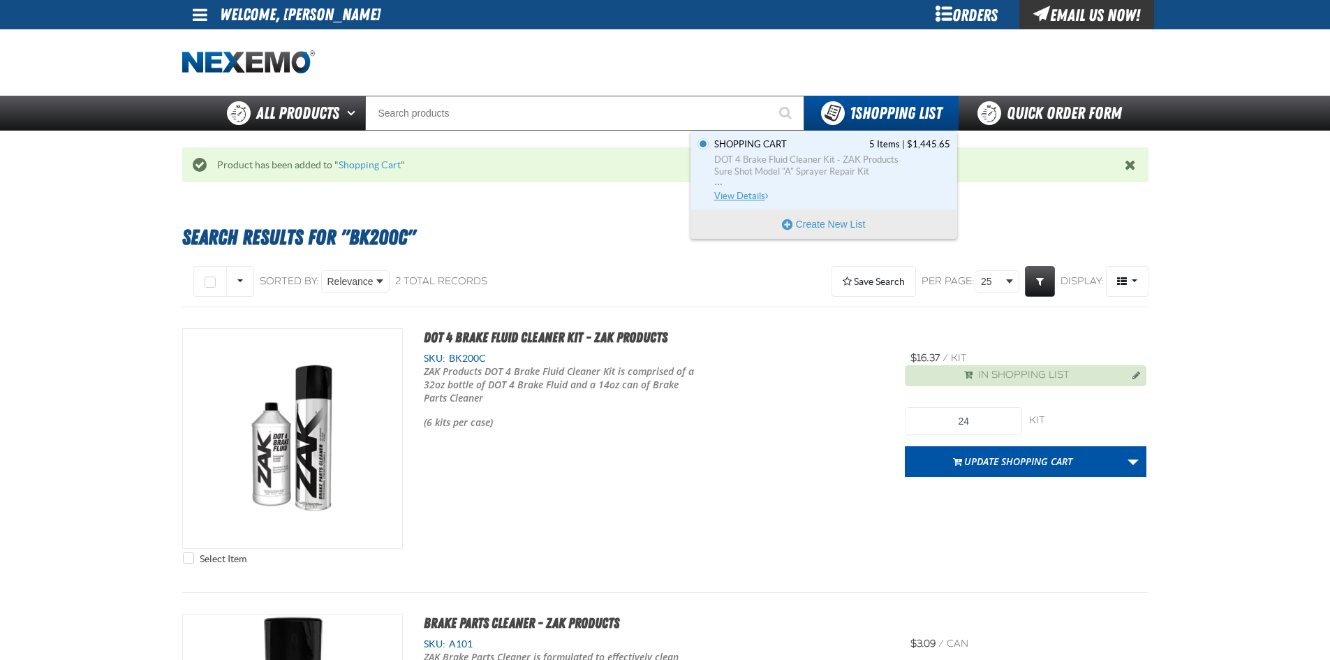
click at [743, 197] on span "View Details" at bounding box center [742, 196] width 57 height 10
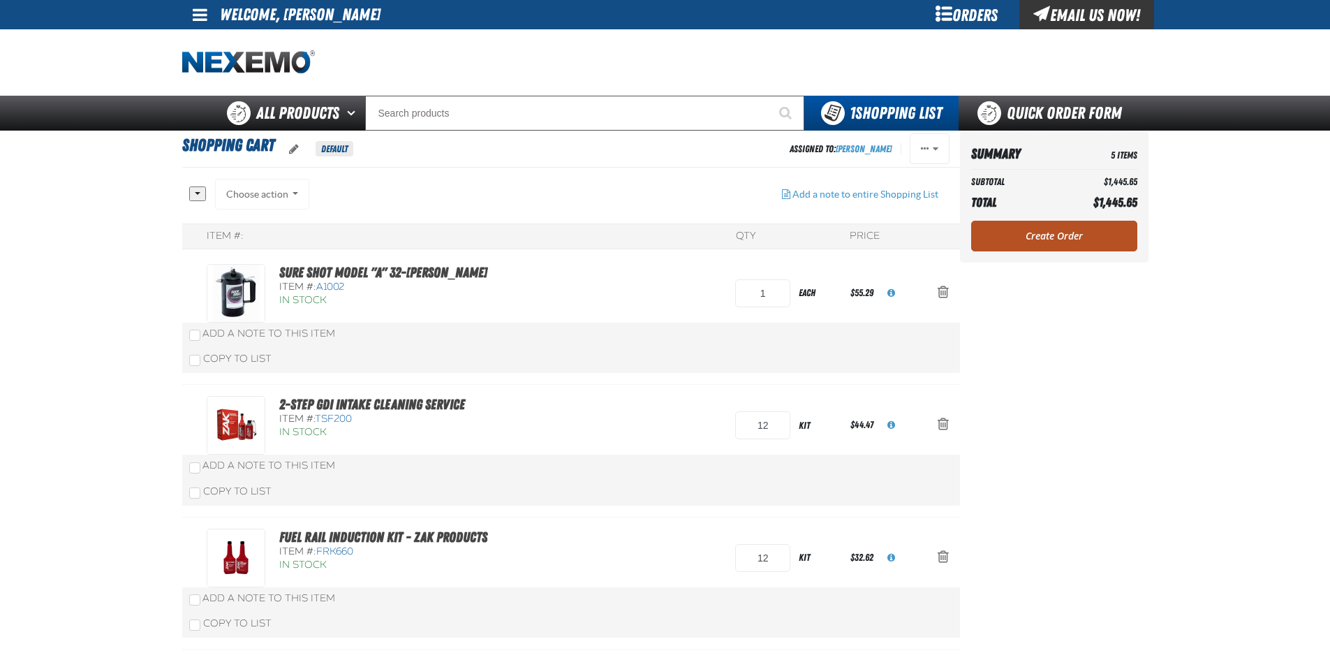
click at [1031, 251] on link "Create Order" at bounding box center [1054, 236] width 166 height 31
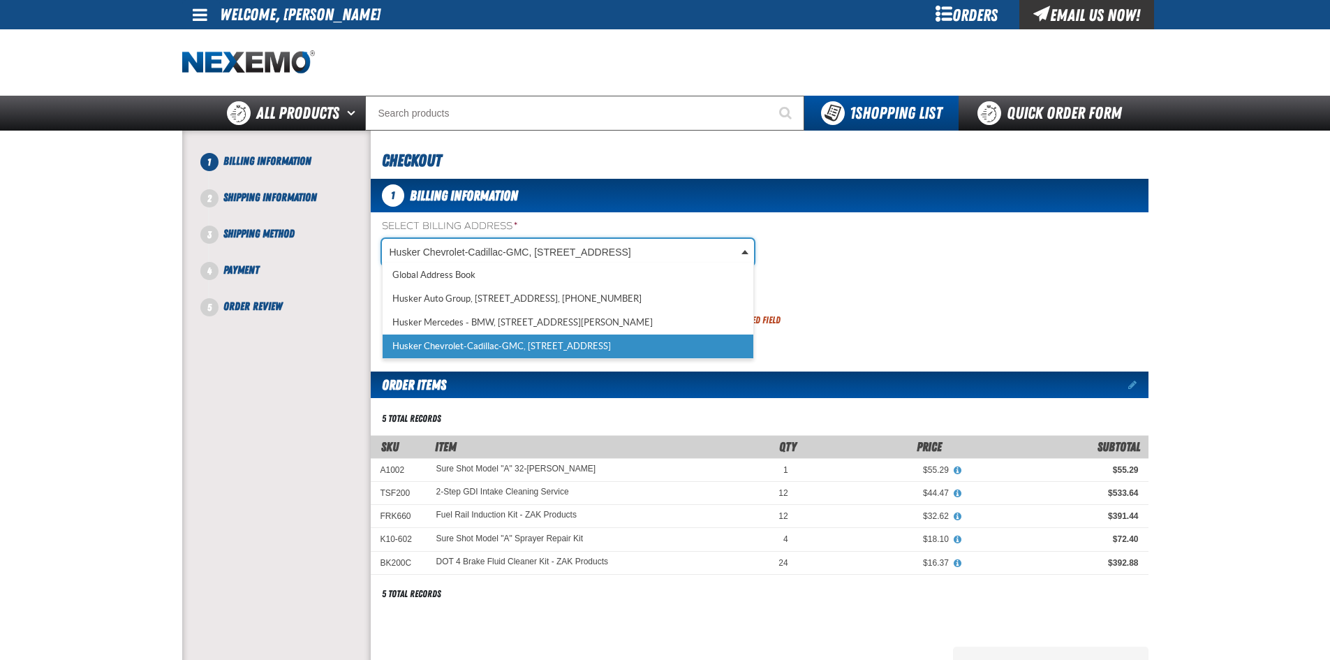
click at [552, 252] on body "Skip to Main Content Staging Site 5.1 Upgrade Site My Account My Account Suppor…" at bounding box center [665, 516] width 1330 height 1033
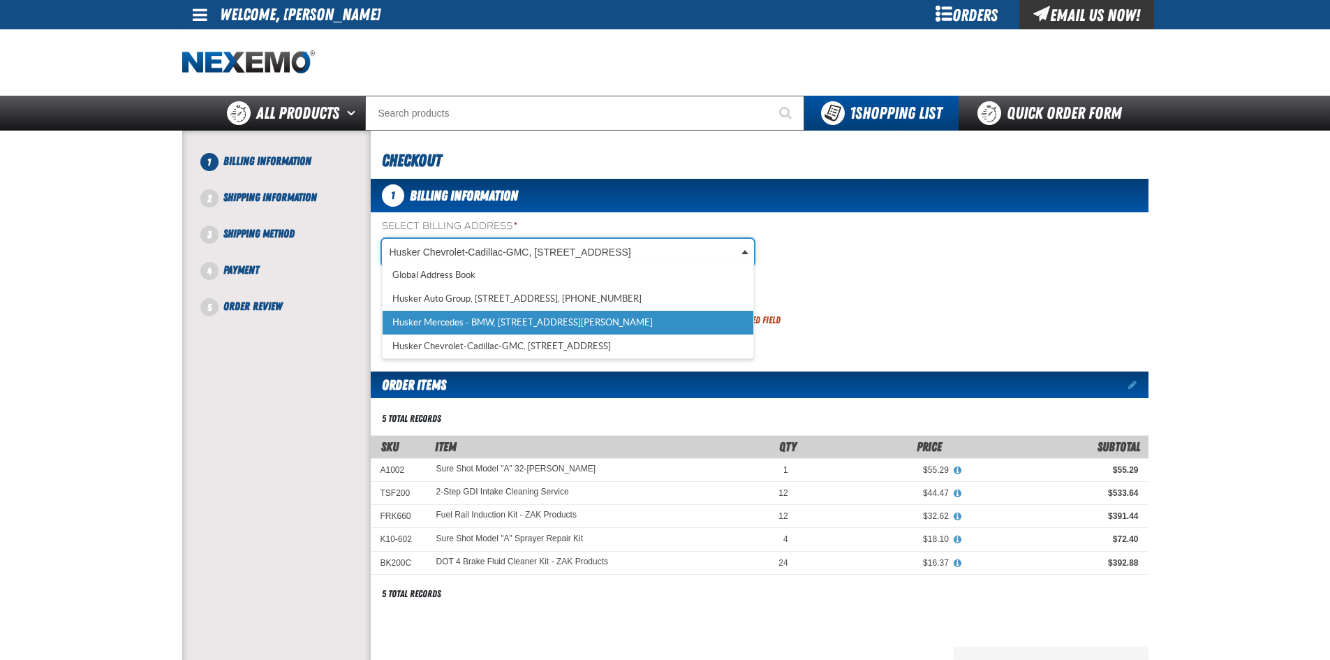
scroll to position [0, 6]
select select "a_277"
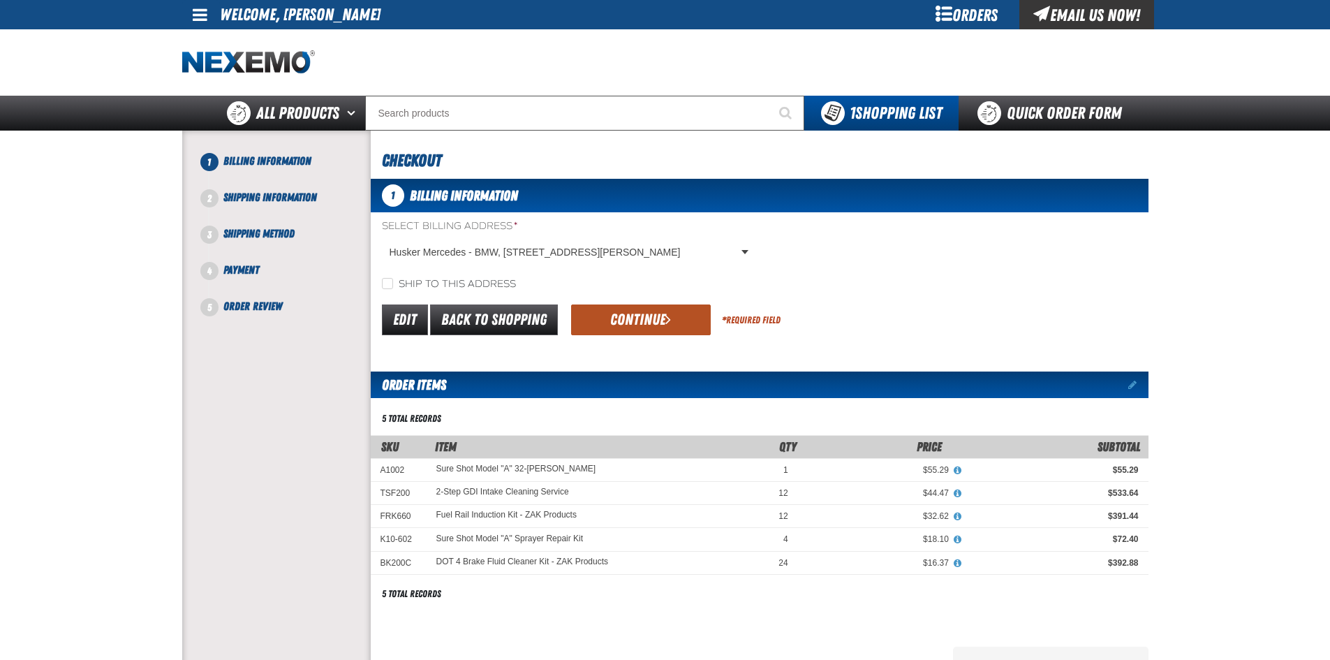
click at [616, 319] on button "Continue" at bounding box center [641, 319] width 140 height 31
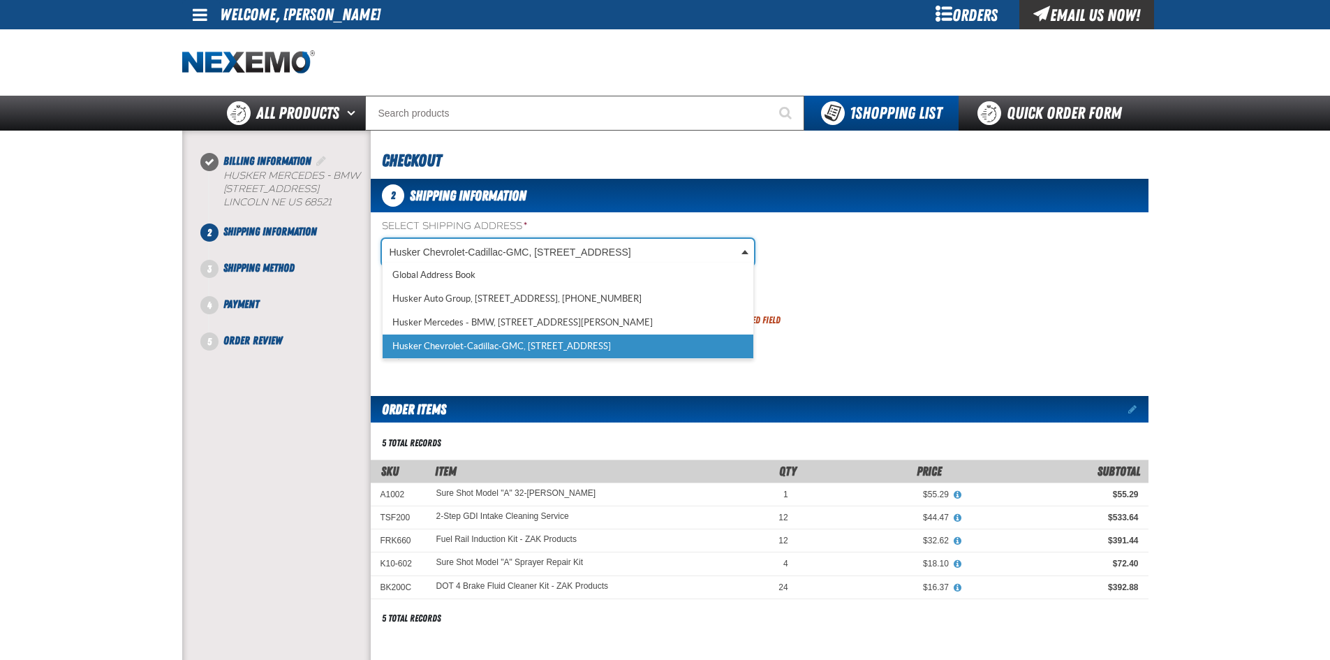
click at [560, 260] on body "Skip to Main Content Staging Site 5.1 Upgrade Site My Account My Account Suppor…" at bounding box center [665, 528] width 1330 height 1056
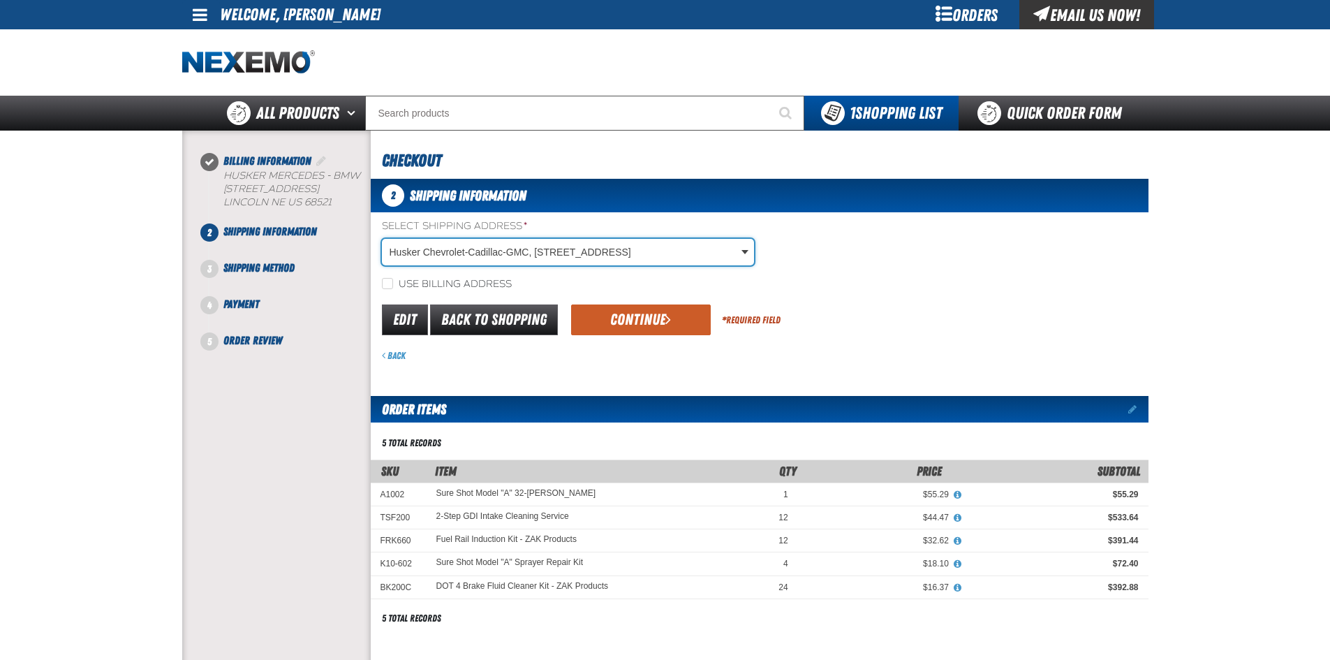
drag, startPoint x: 968, startPoint y: 316, endPoint x: 961, endPoint y: 307, distance: 11.0
click at [968, 316] on body "Skip to Main Content Staging Site 5.1 Upgrade Site My Account My Account Suppor…" at bounding box center [665, 528] width 1330 height 1056
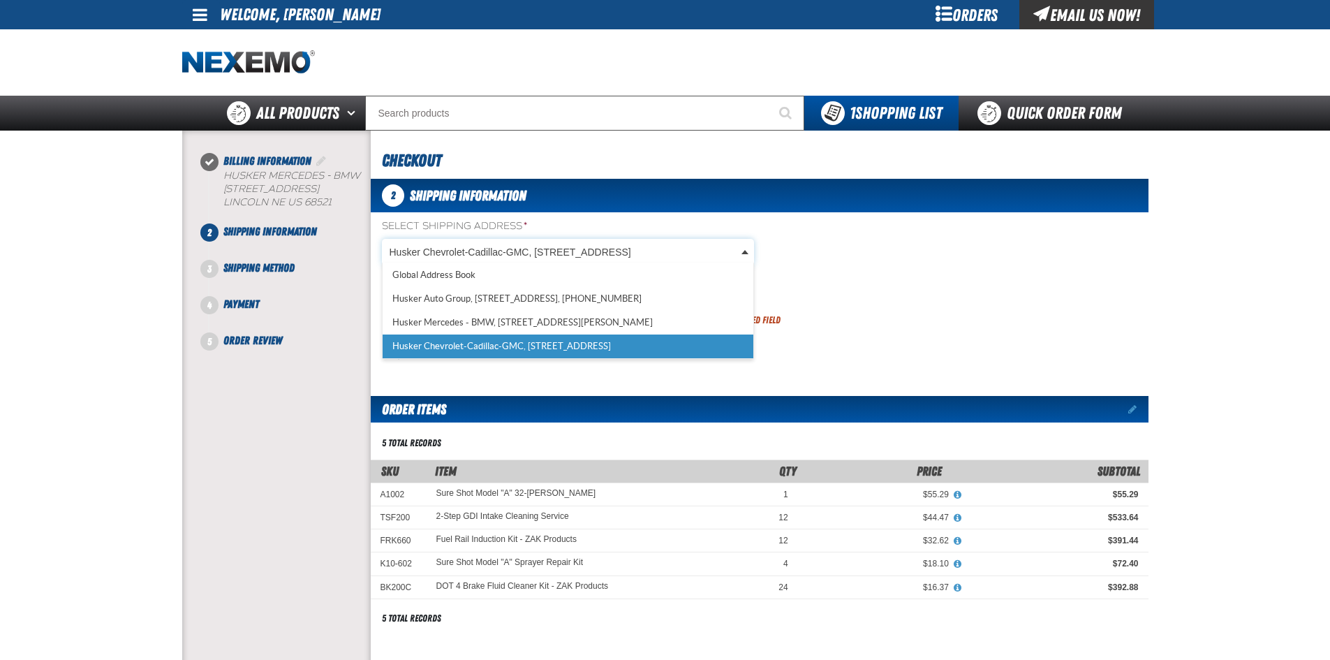
click at [693, 256] on body "Skip to Main Content Staging Site 5.1 Upgrade Site My Account My Account Suppor…" at bounding box center [665, 528] width 1330 height 1056
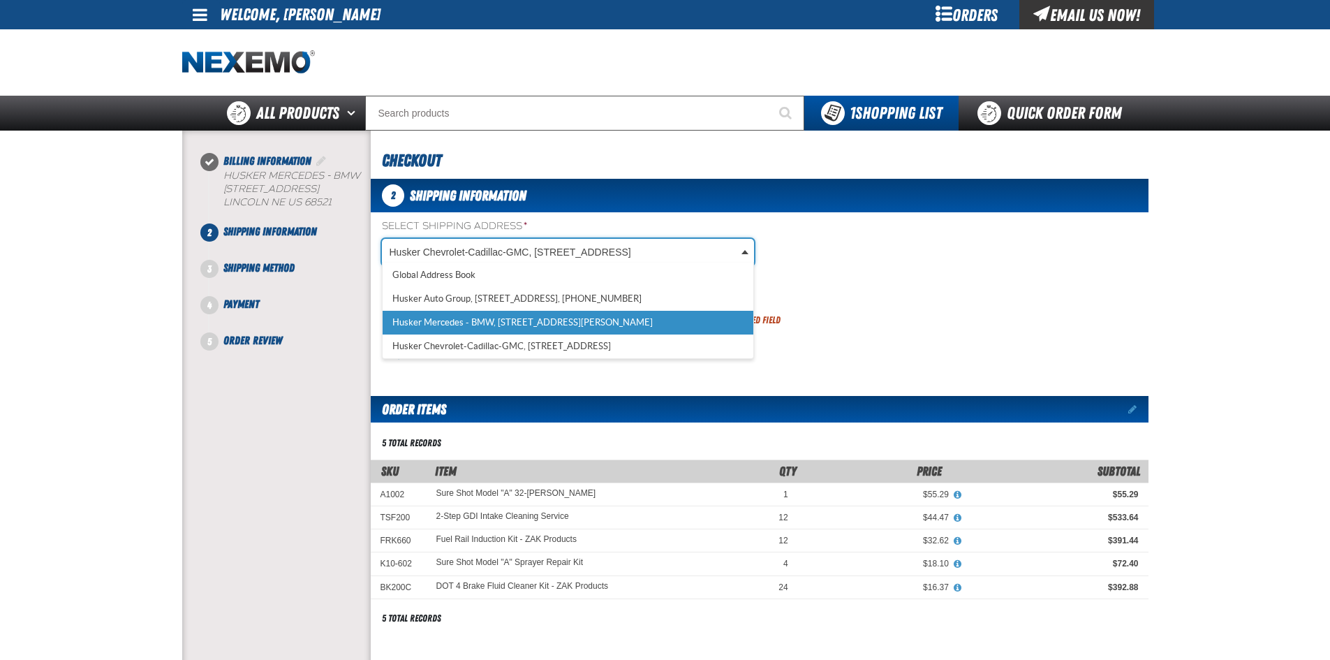
select select "a_277"
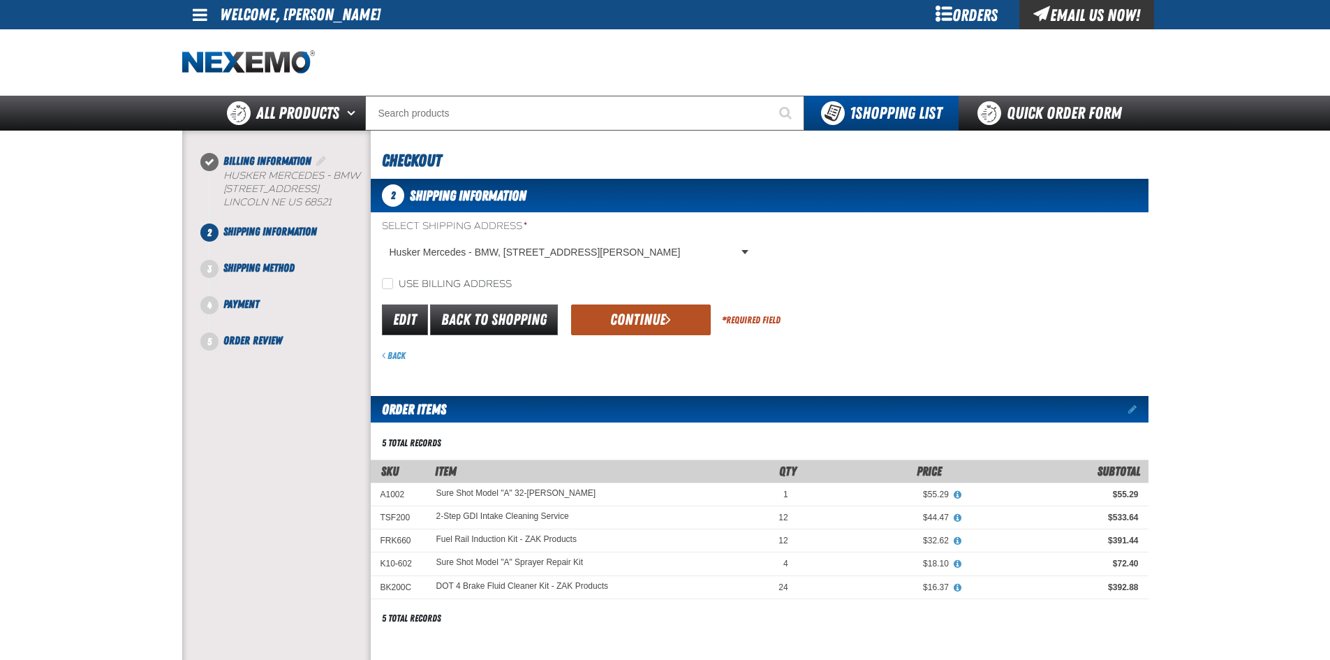
click at [662, 323] on button "Continue" at bounding box center [641, 319] width 140 height 31
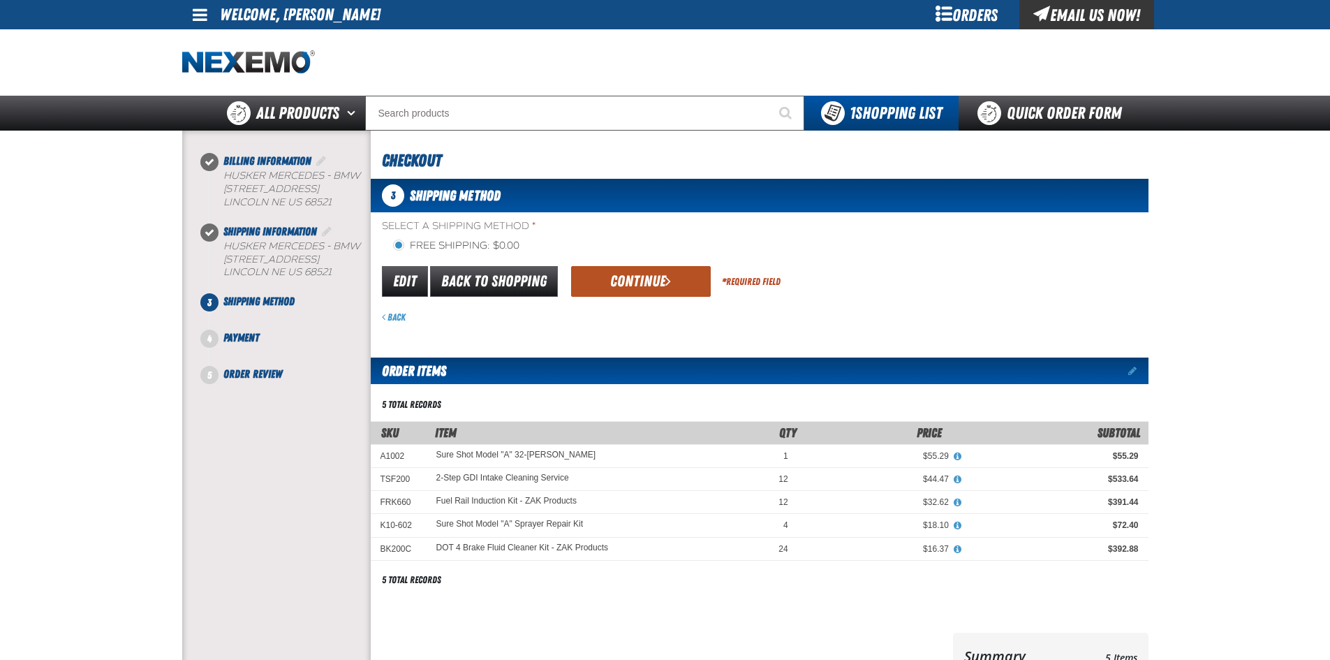
click at [666, 276] on span "submit" at bounding box center [668, 280] width 6 height 15
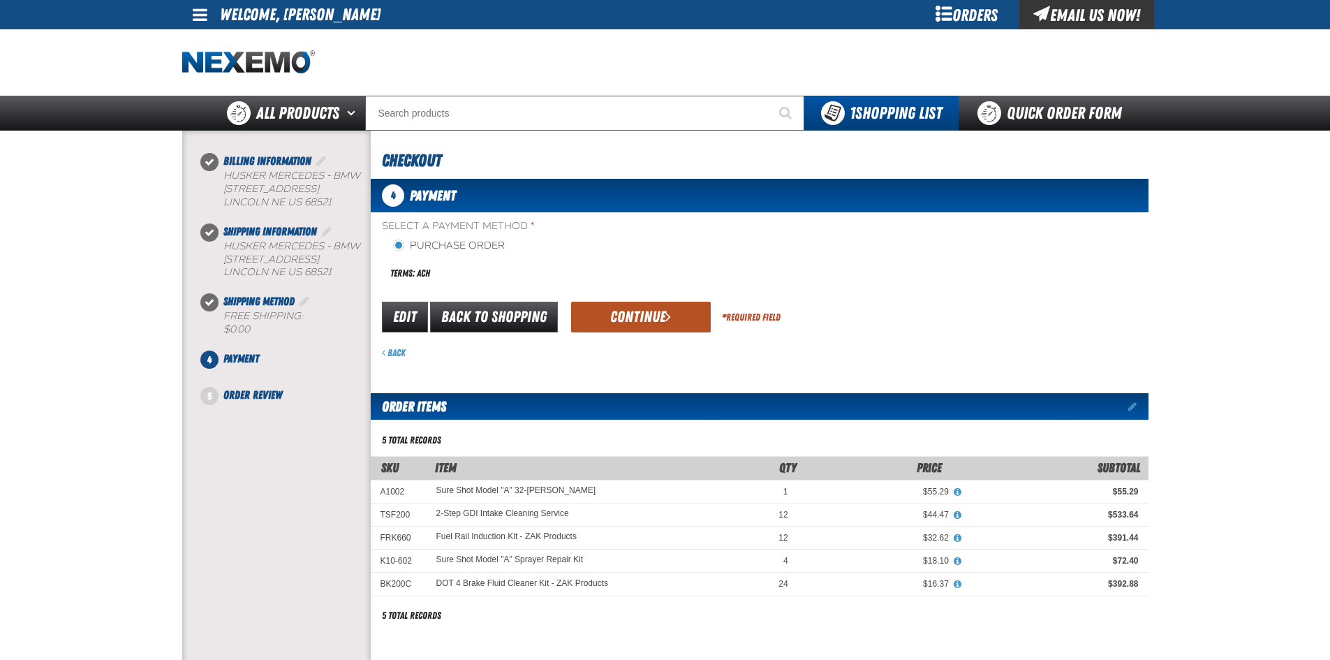
click at [653, 325] on button "Continue" at bounding box center [641, 317] width 140 height 31
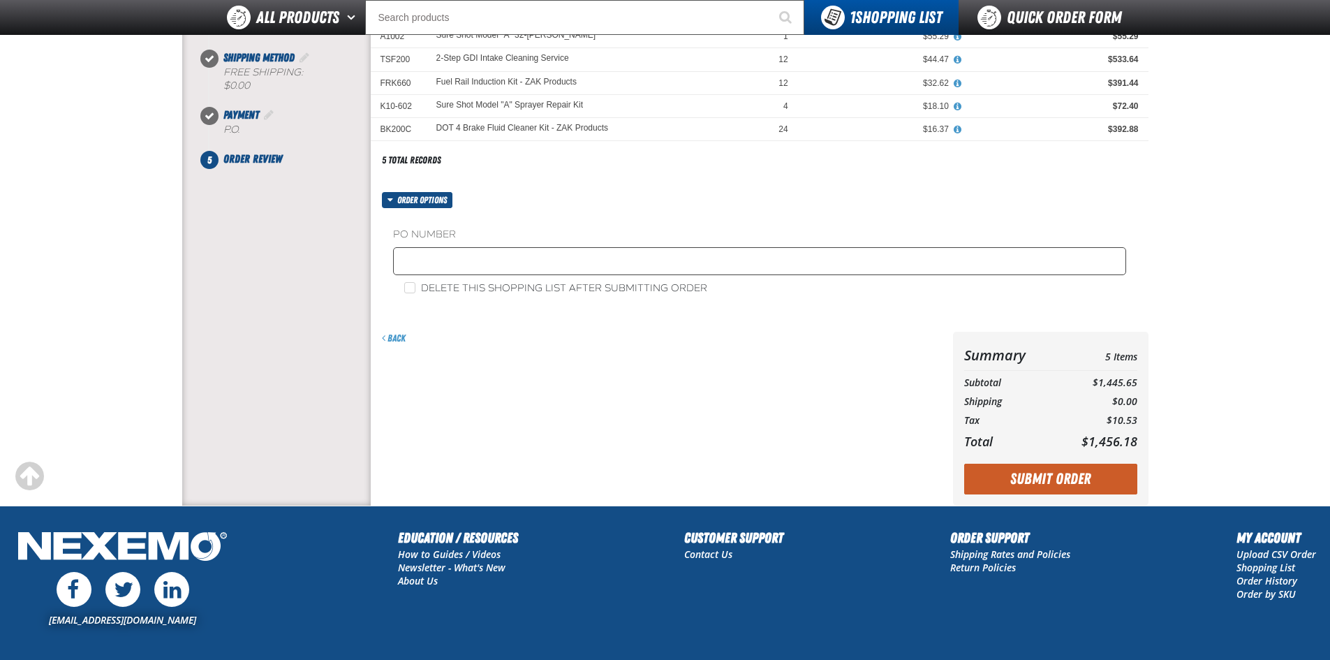
scroll to position [209, 0]
click at [1024, 473] on button "Submit Order" at bounding box center [1050, 478] width 173 height 31
